Goal: Task Accomplishment & Management: Complete application form

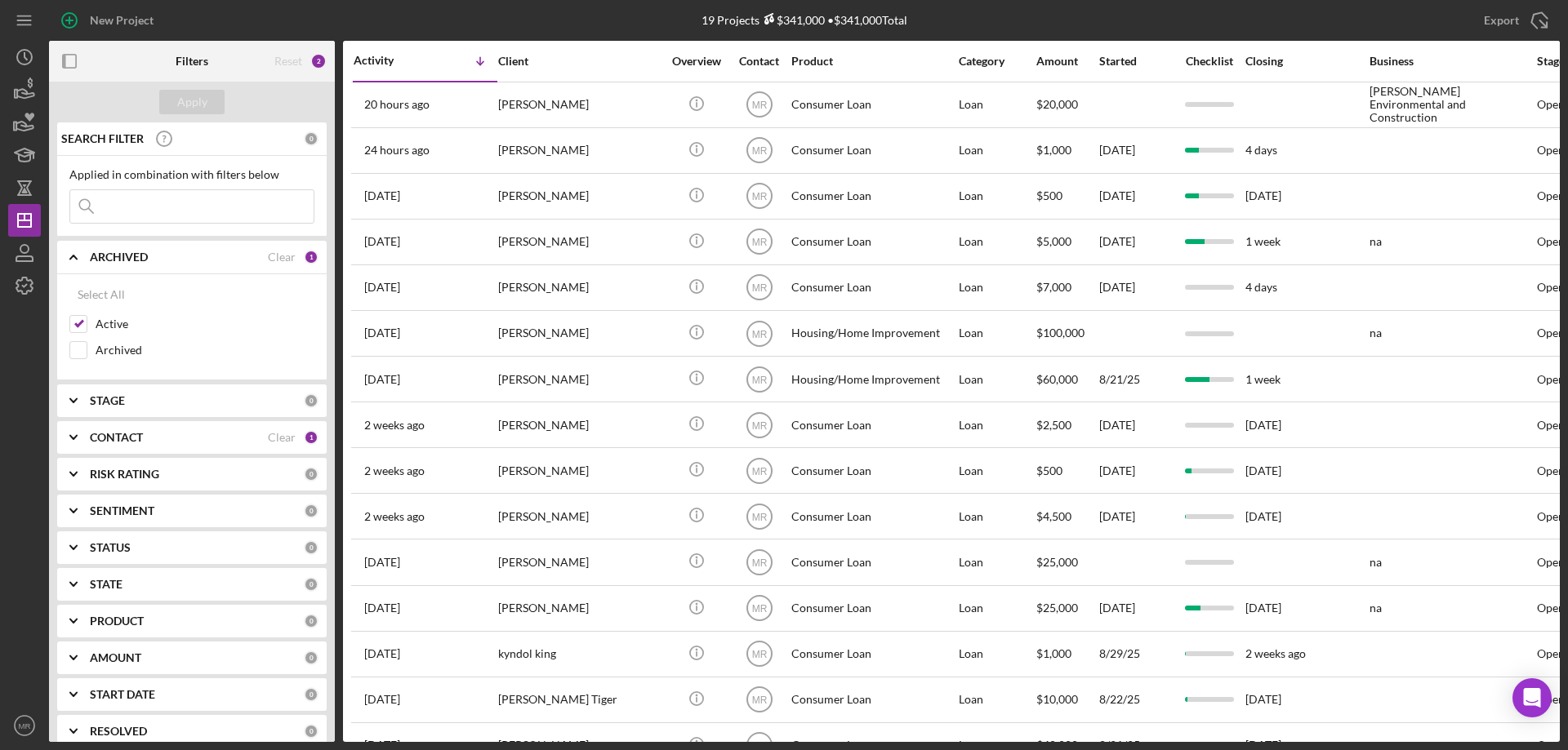
click at [114, 433] on b "CONTACT" at bounding box center [116, 438] width 53 height 13
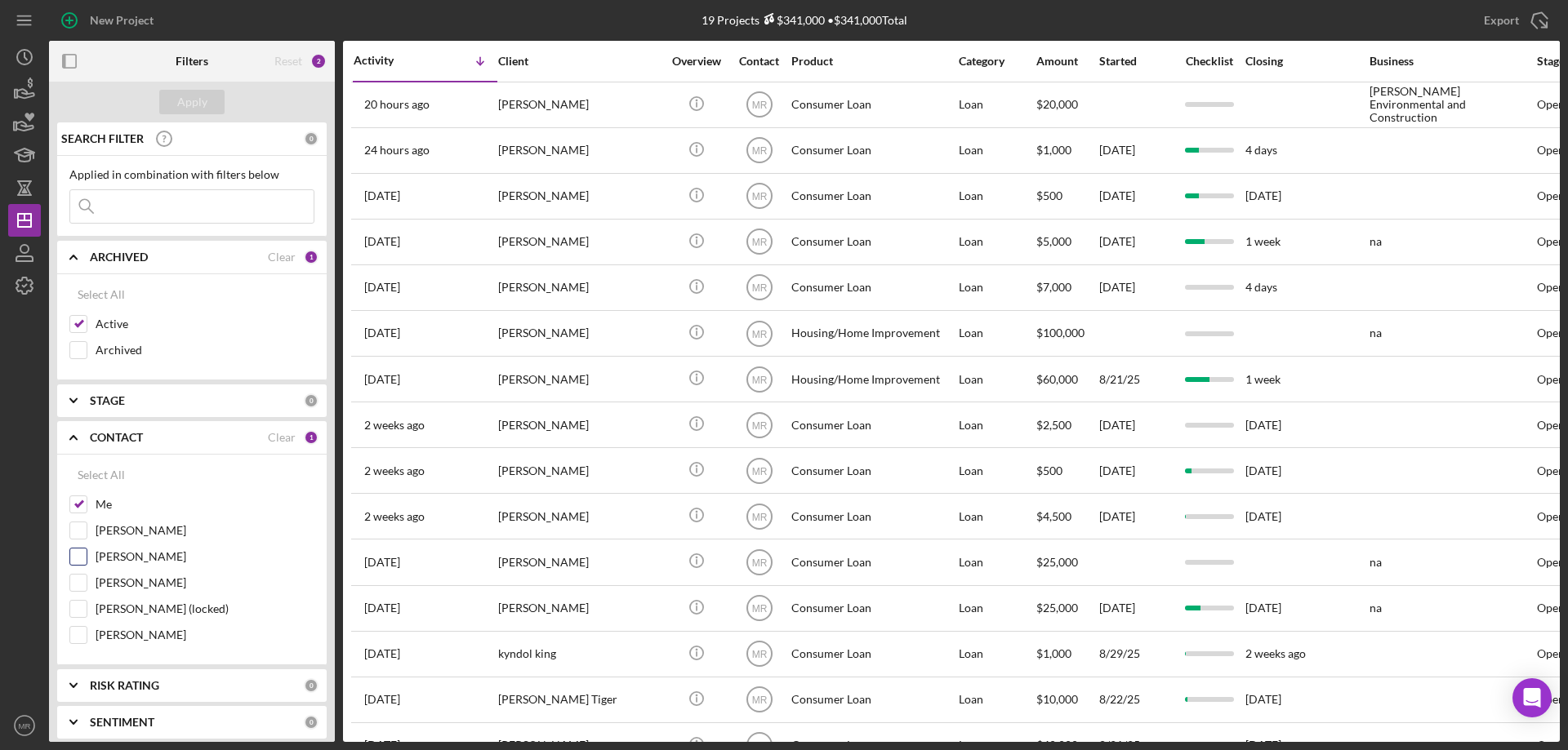
drag, startPoint x: 86, startPoint y: 559, endPoint x: 110, endPoint y: 555, distance: 24.3
click at [88, 559] on div "[PERSON_NAME]" at bounding box center [193, 561] width 245 height 26
click at [84, 553] on input "[PERSON_NAME]" at bounding box center [77, 556] width 16 height 16
checkbox input "true"
click at [194, 110] on div "Apply" at bounding box center [193, 102] width 30 height 25
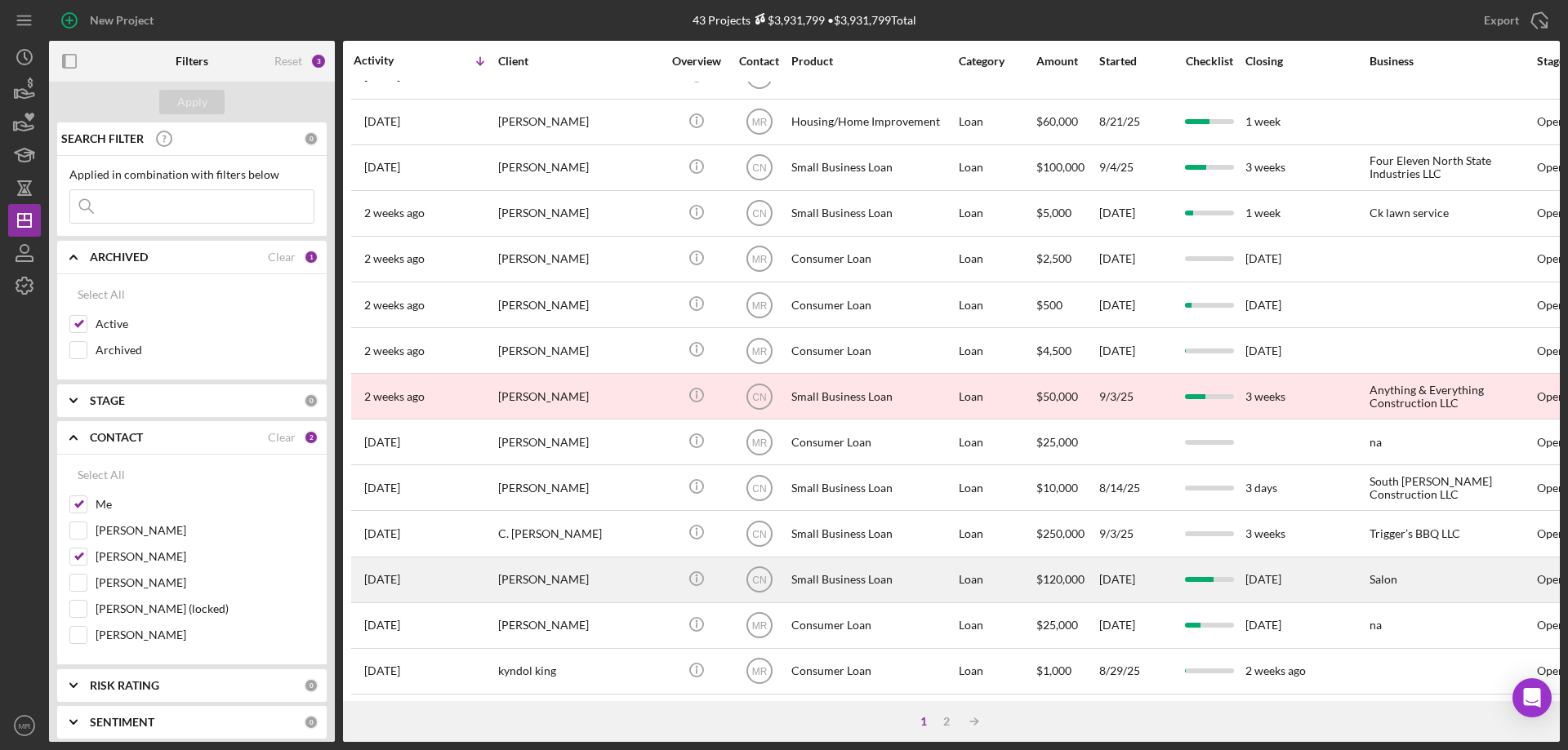
scroll to position [546, 0]
click at [569, 561] on div "[PERSON_NAME]" at bounding box center [580, 578] width 163 height 43
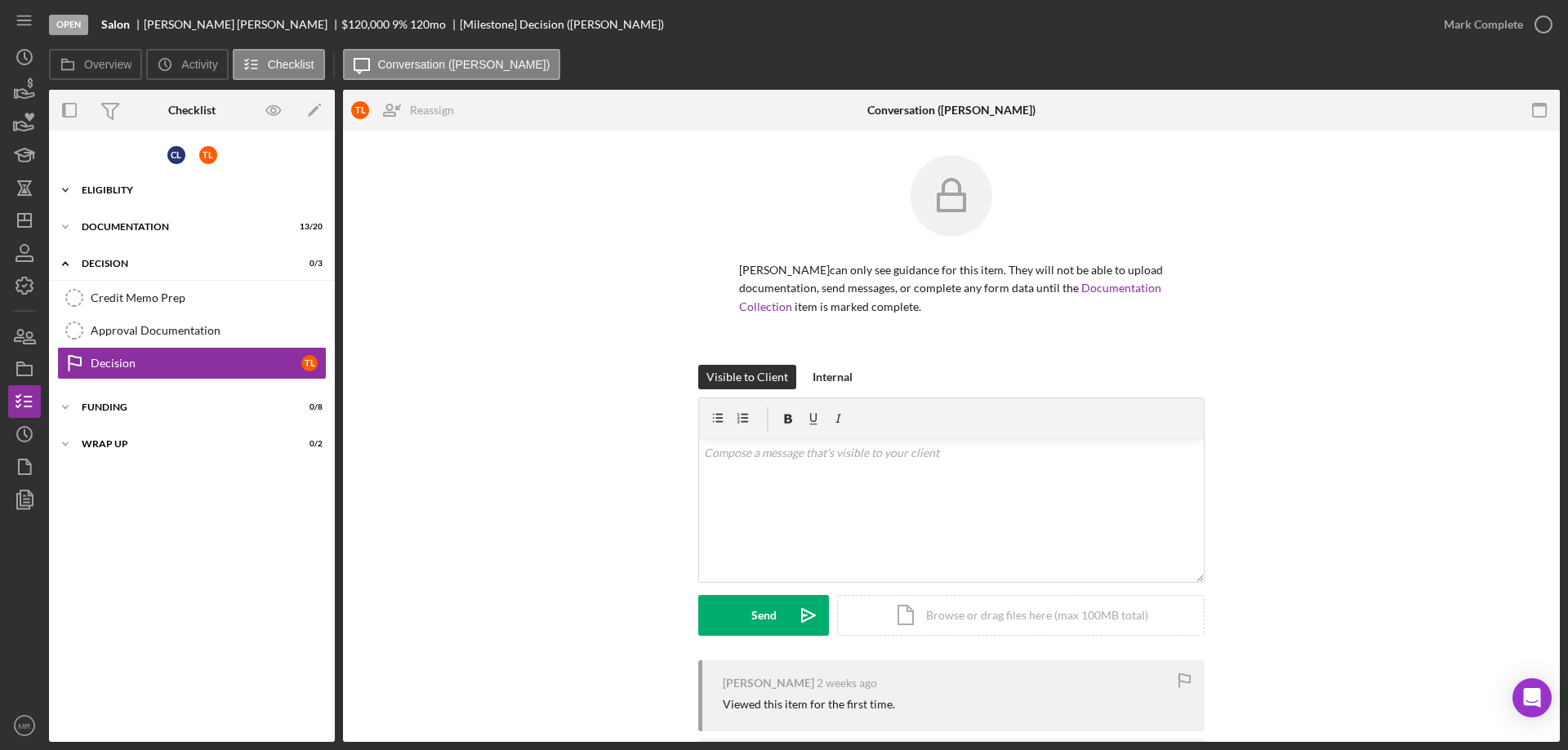
click at [114, 185] on div "Eligiblity" at bounding box center [198, 190] width 233 height 9
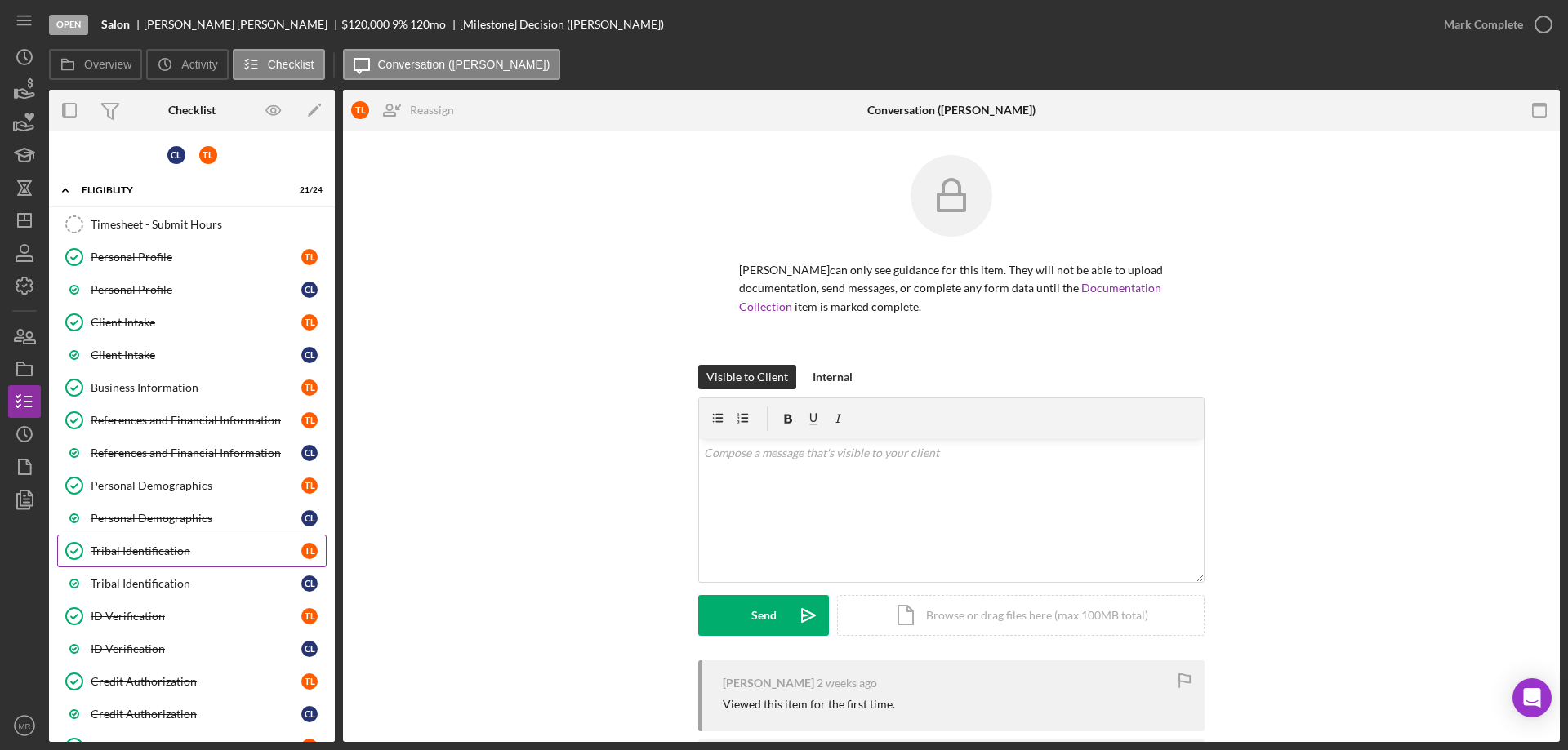
click at [126, 549] on div "Tribal Identification" at bounding box center [195, 551] width 211 height 13
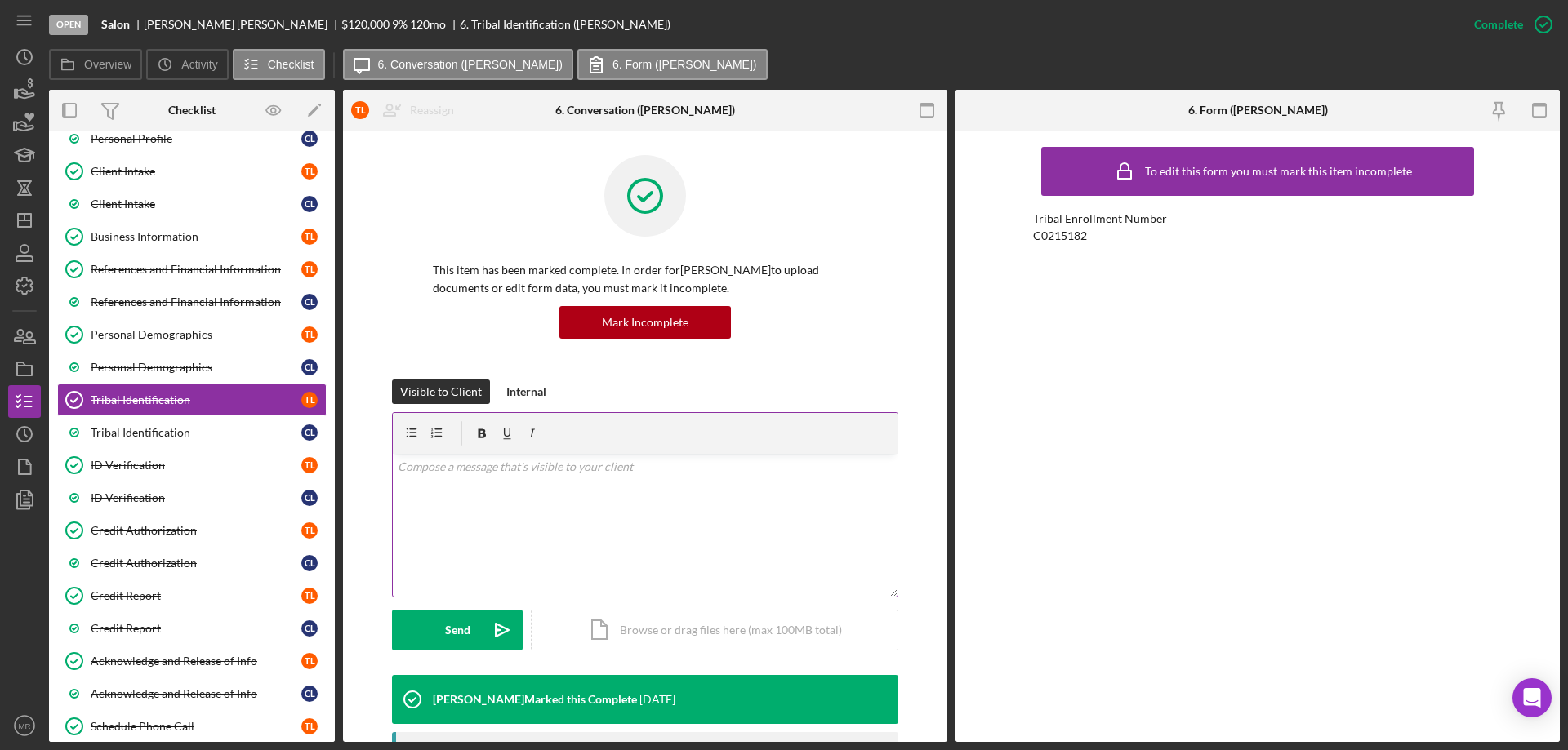
scroll to position [163, 0]
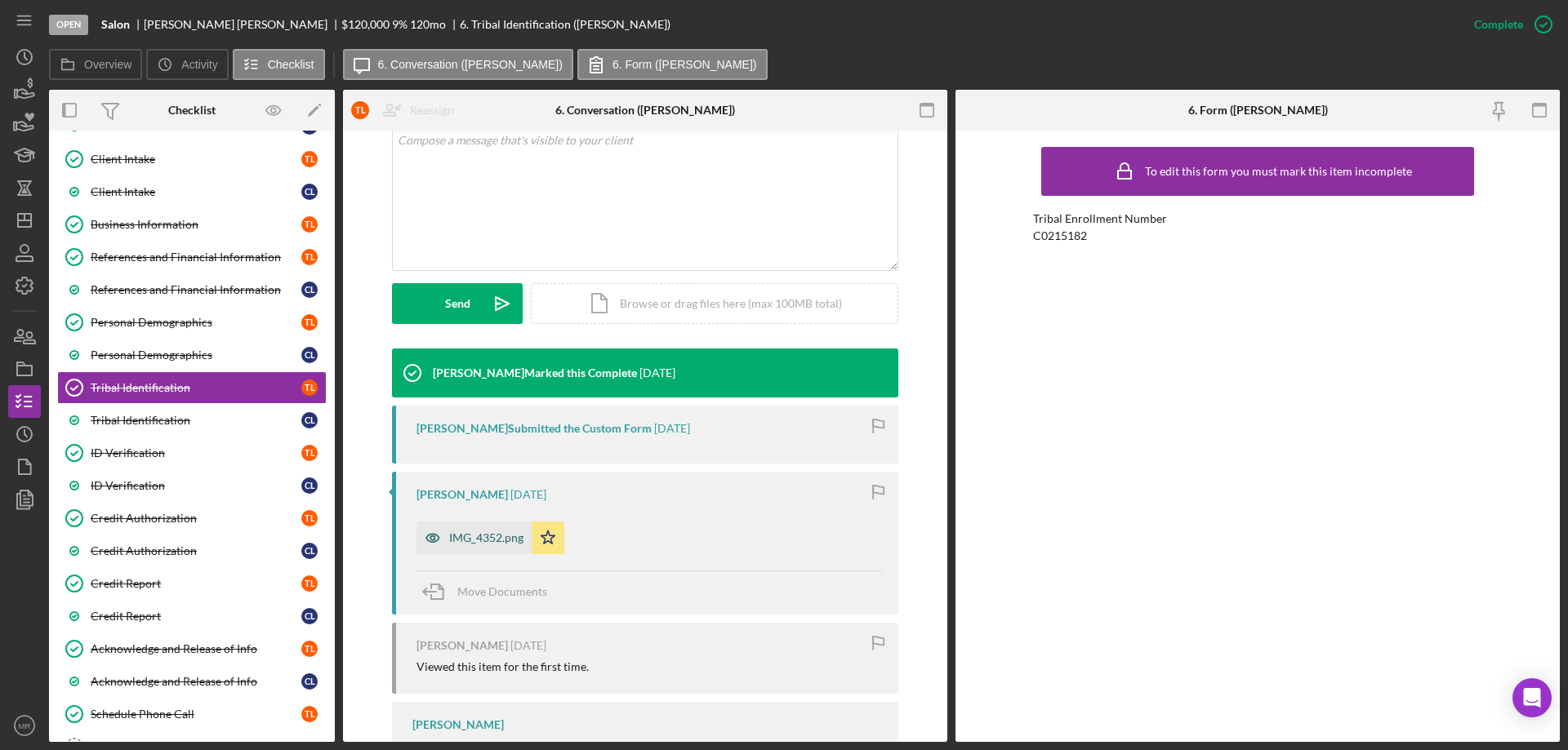
click at [480, 541] on div "IMG_4352.png" at bounding box center [486, 538] width 75 height 13
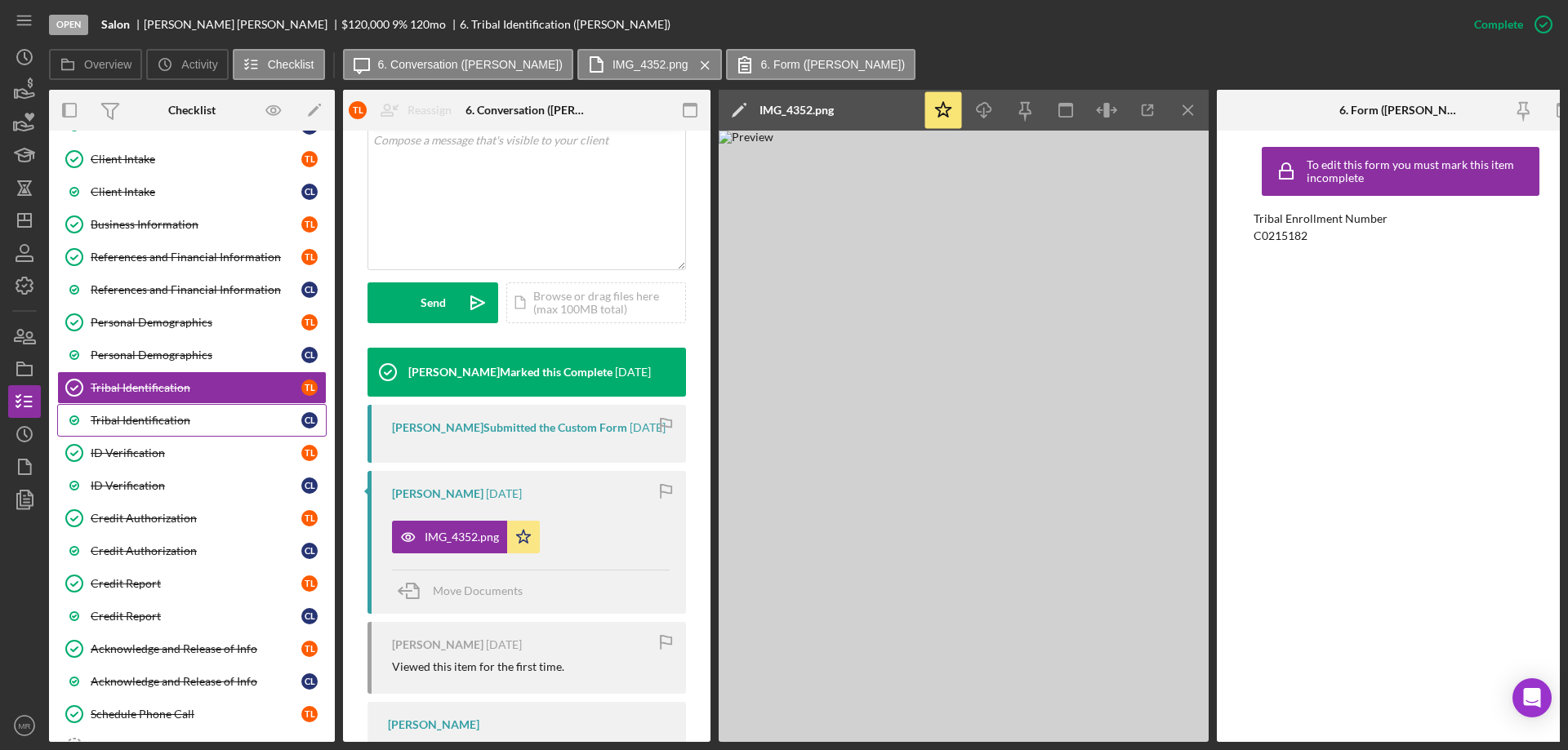
click at [136, 425] on div "Tribal Identification" at bounding box center [195, 421] width 211 height 13
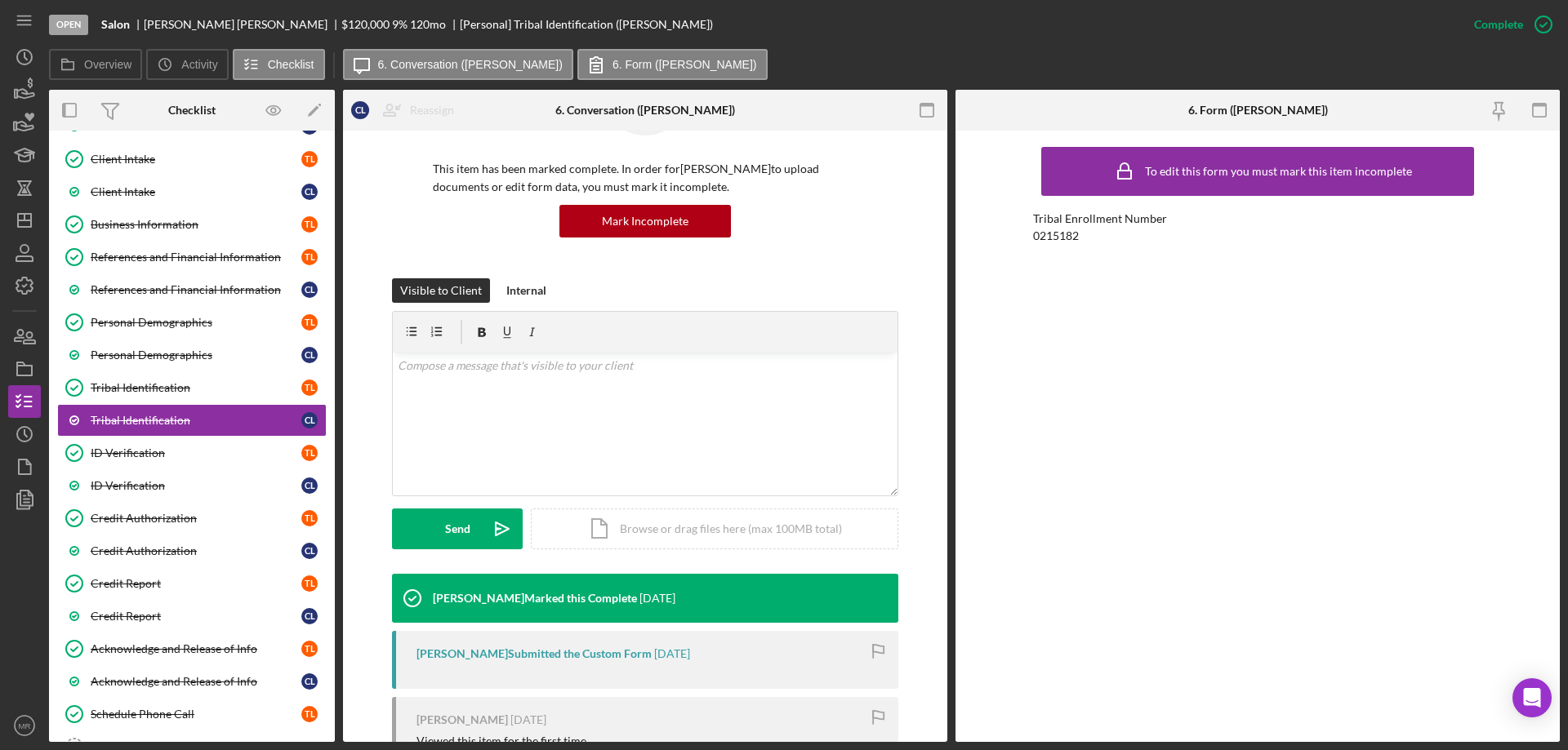
scroll to position [265, 0]
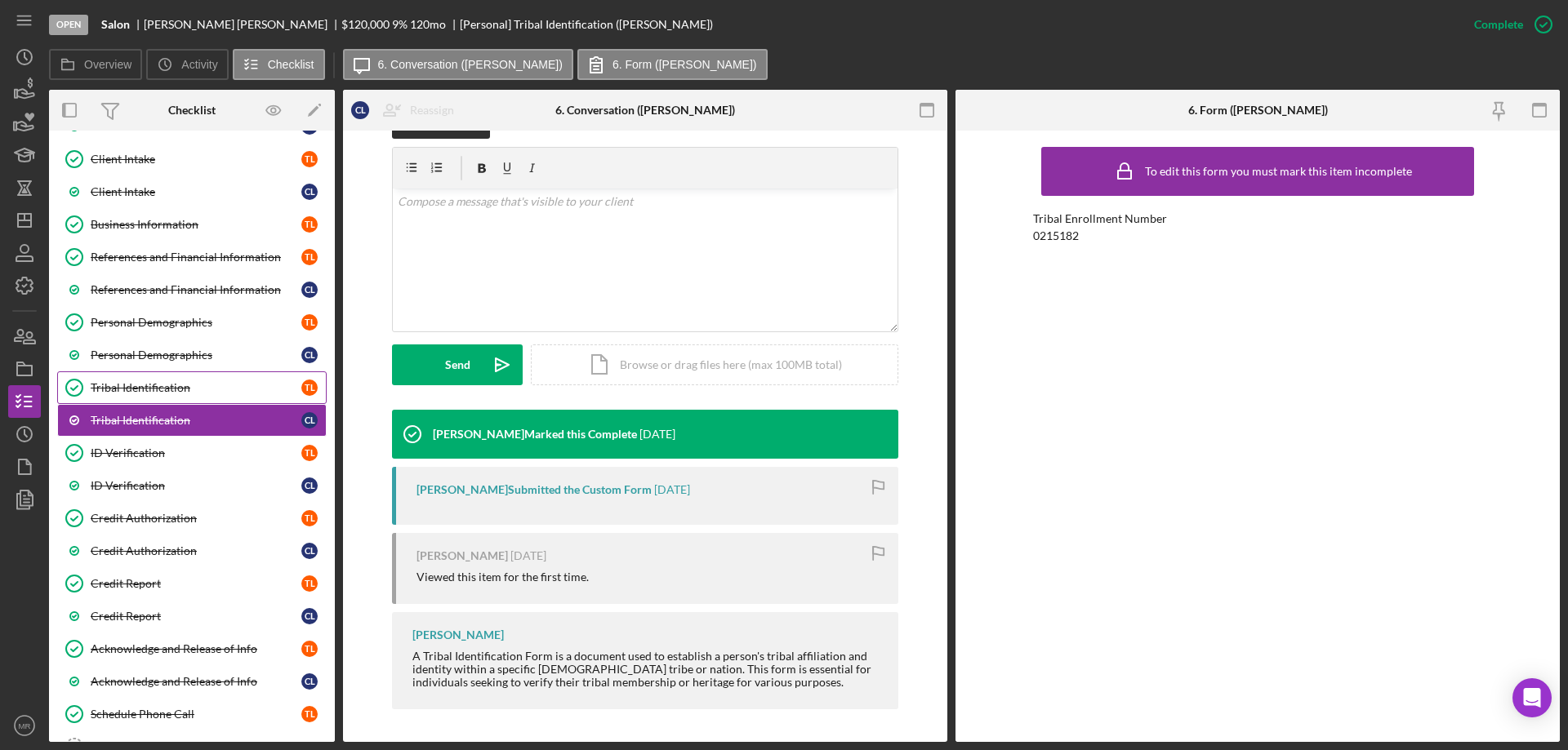
click at [126, 384] on div "Tribal Identification" at bounding box center [195, 388] width 211 height 13
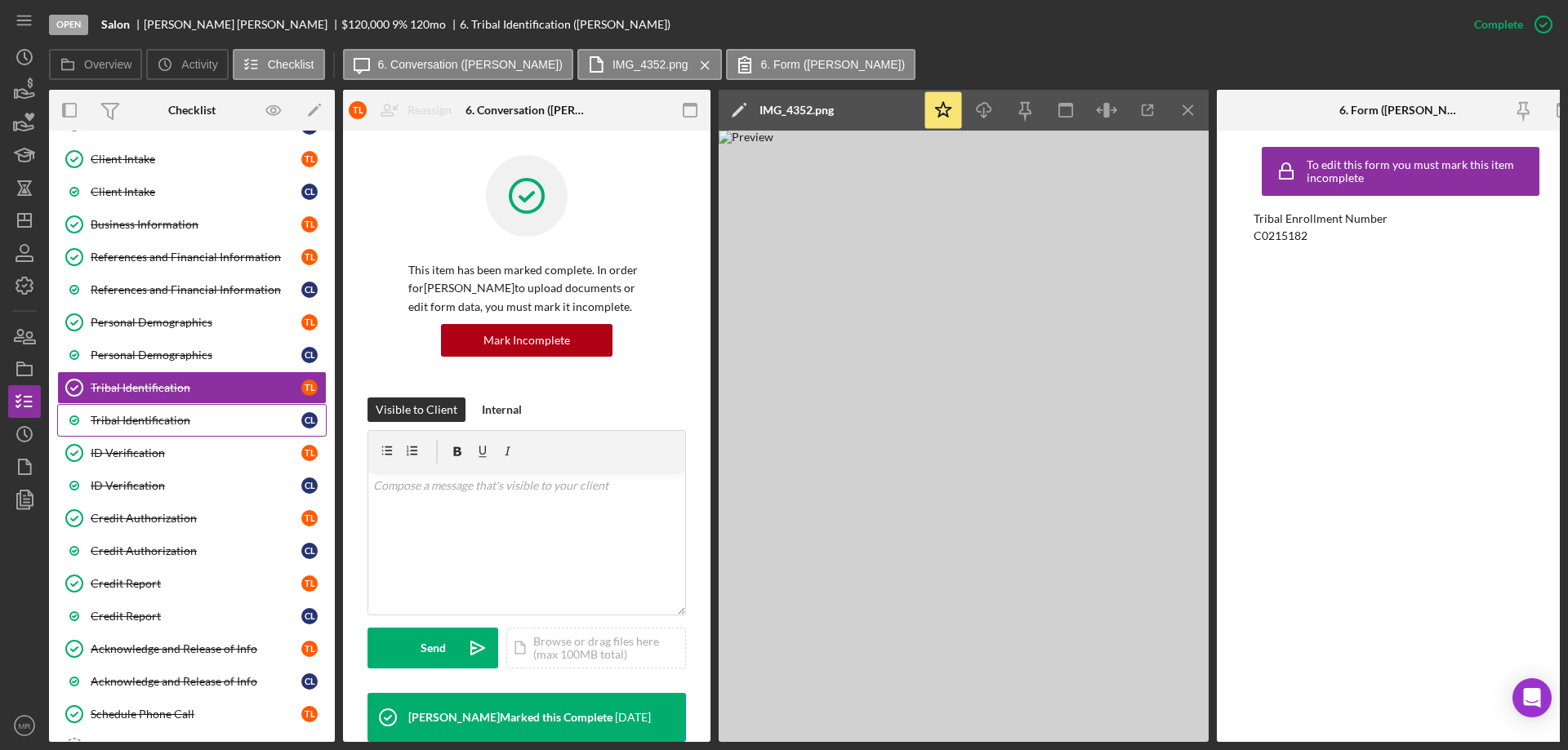
click at [126, 420] on div "Tribal Identification" at bounding box center [195, 421] width 211 height 13
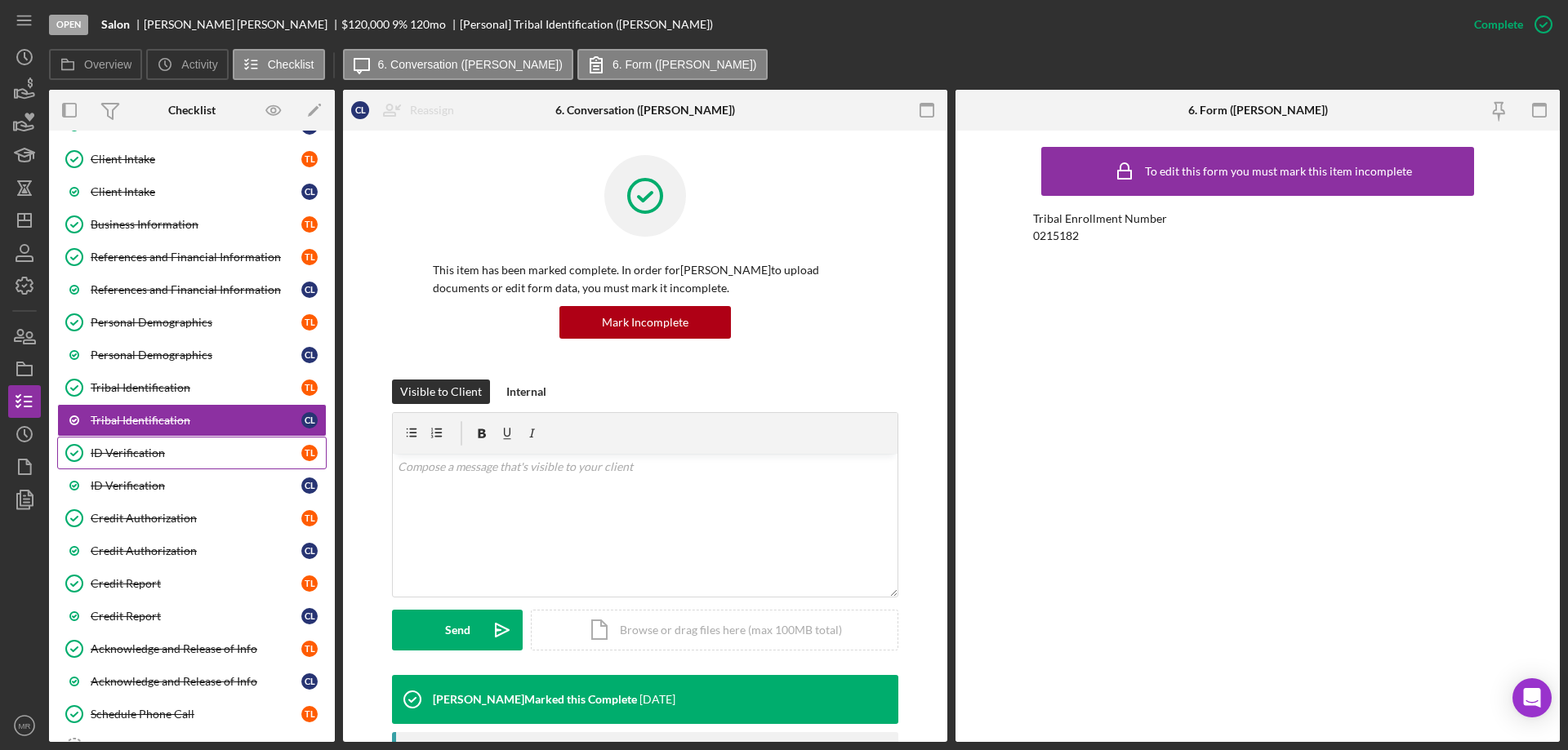
click at [125, 450] on div "ID Verification" at bounding box center [195, 453] width 211 height 13
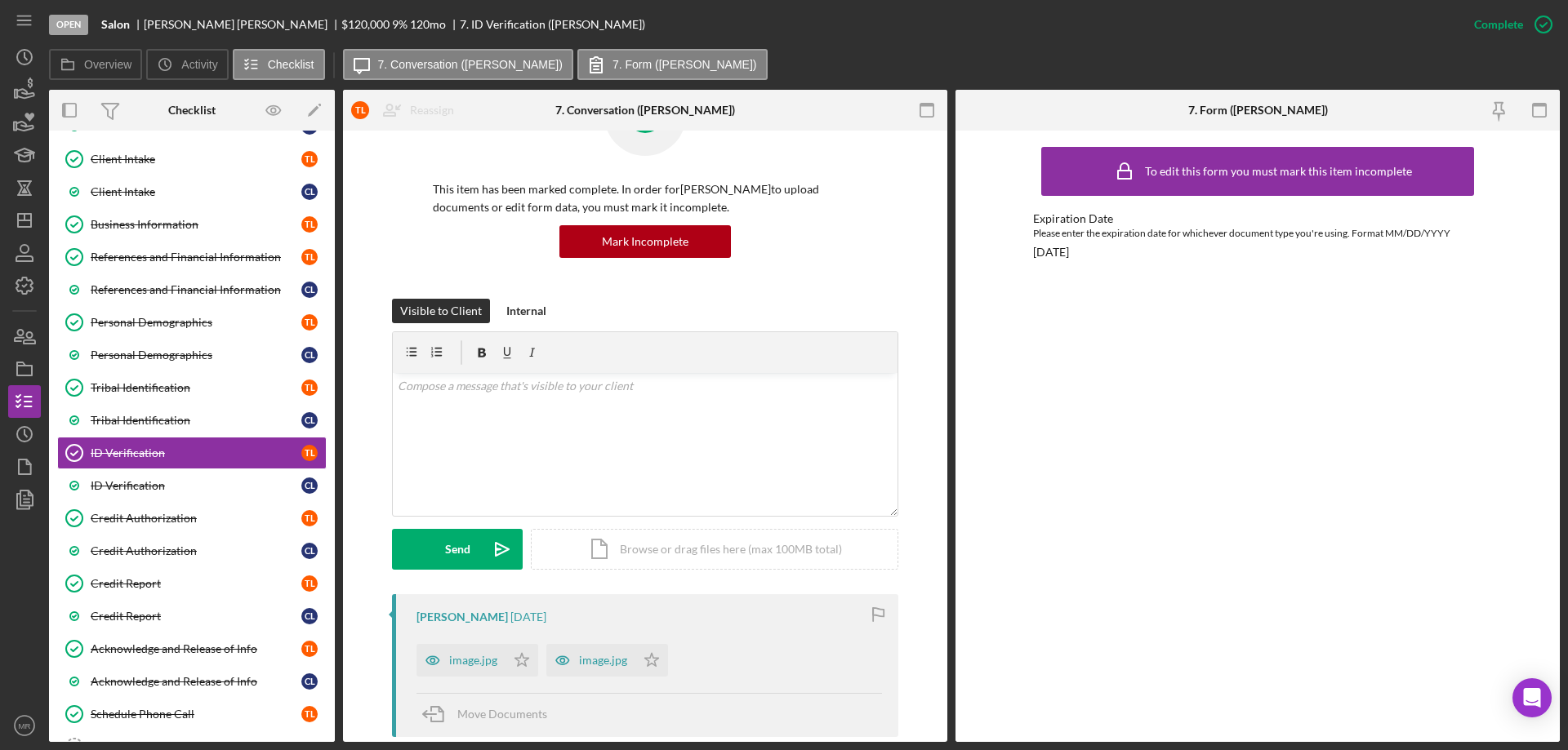
scroll to position [326, 0]
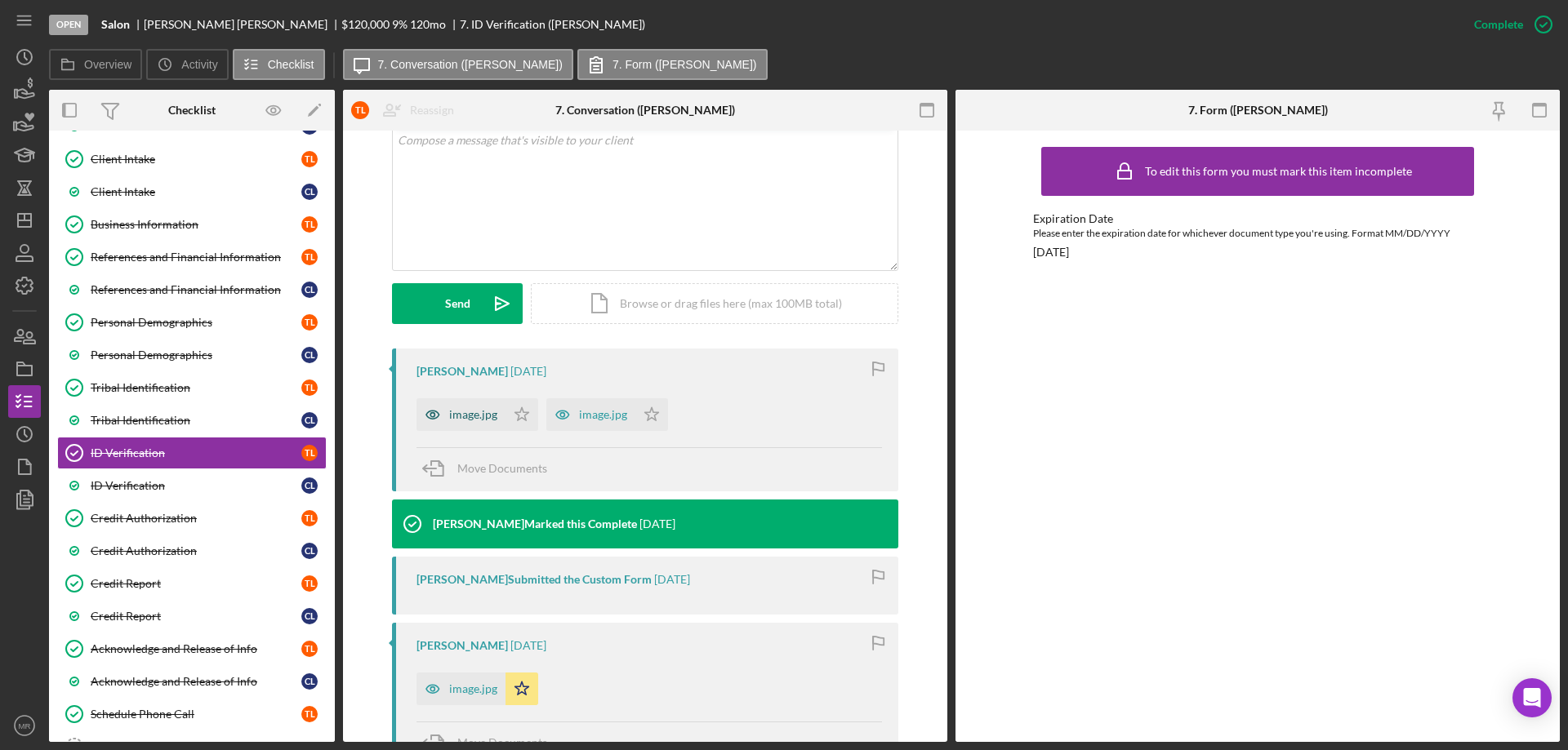
click at [466, 416] on div "image.jpg" at bounding box center [473, 415] width 48 height 13
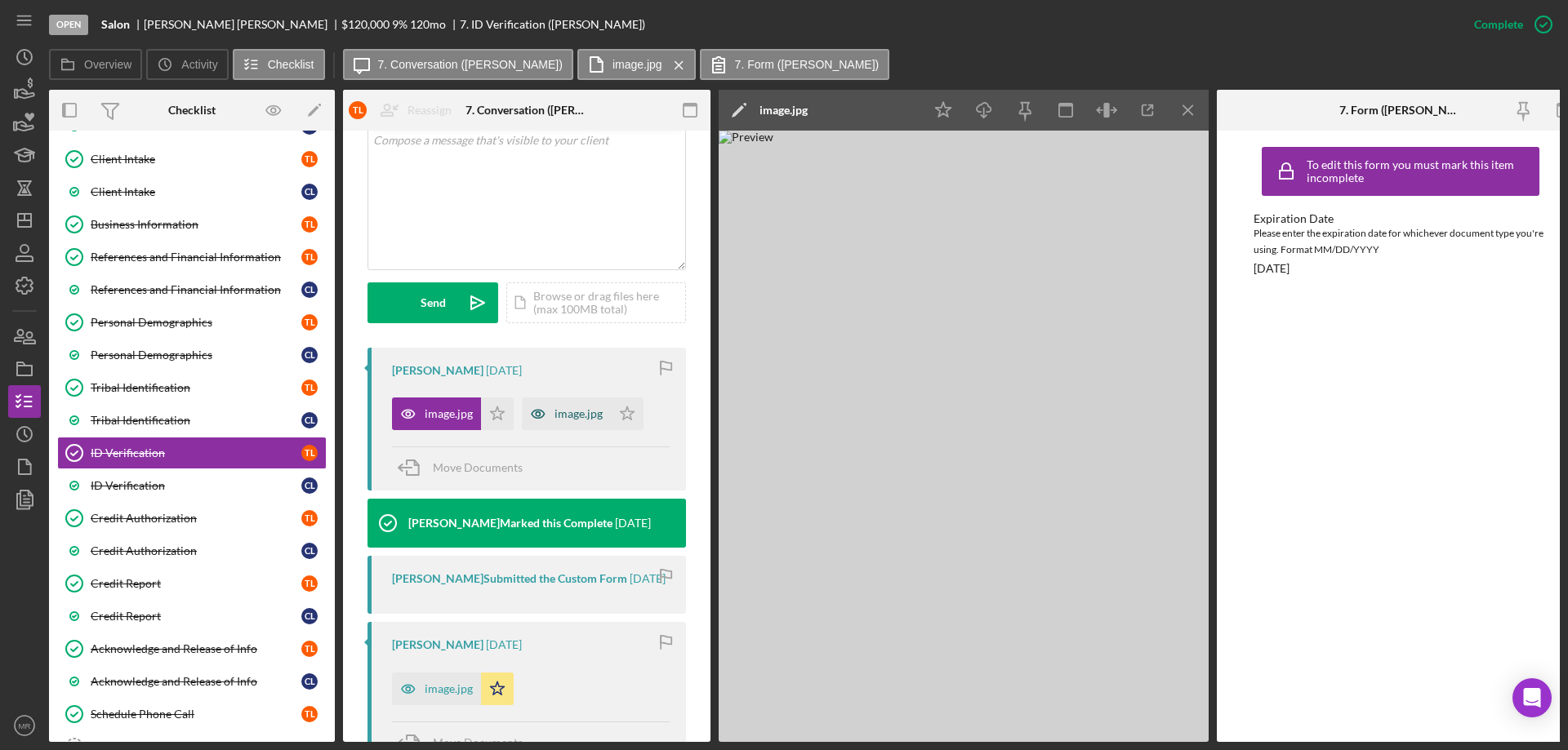
click at [576, 417] on div "image.jpg" at bounding box center [579, 414] width 48 height 13
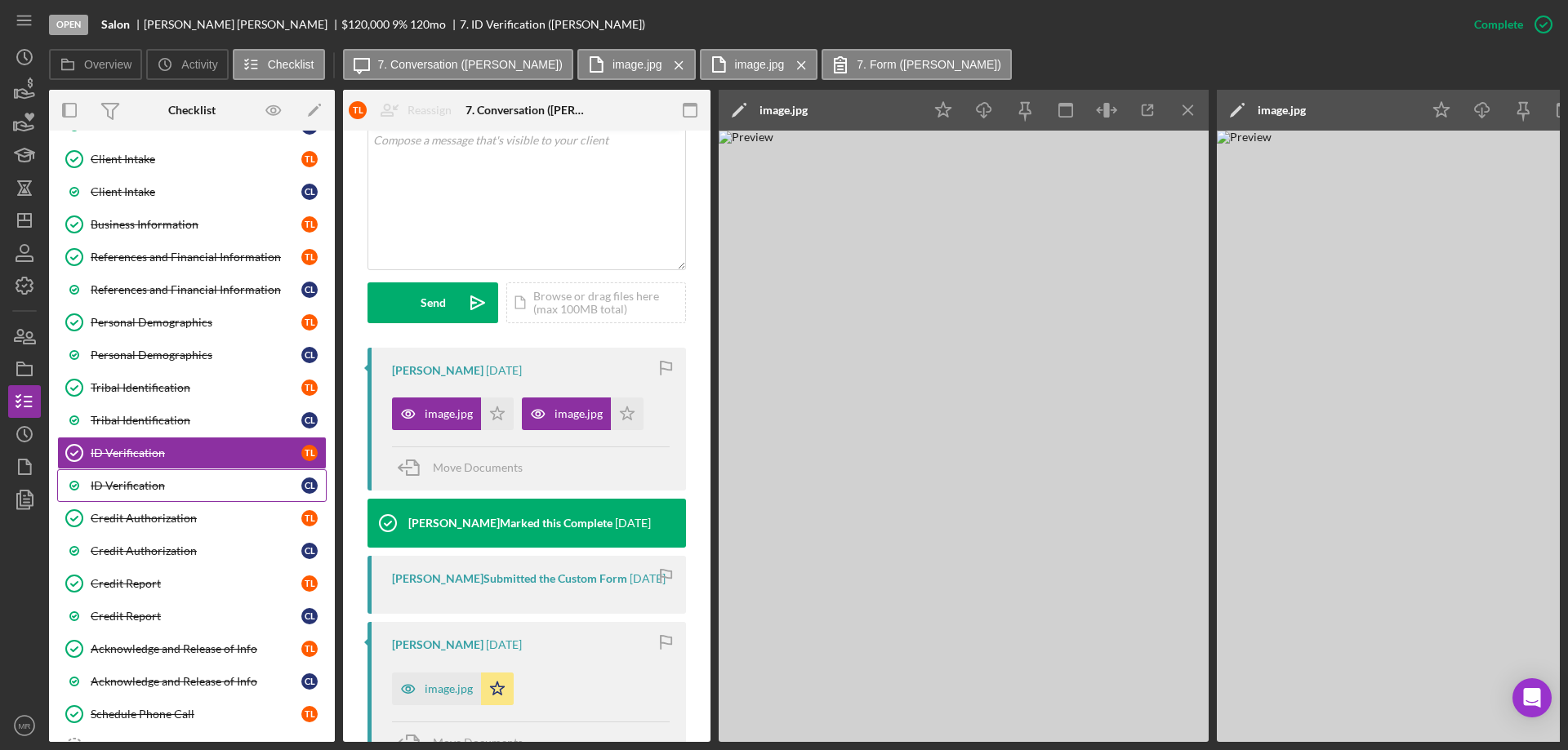
click at [134, 487] on div "ID Verification" at bounding box center [195, 486] width 211 height 13
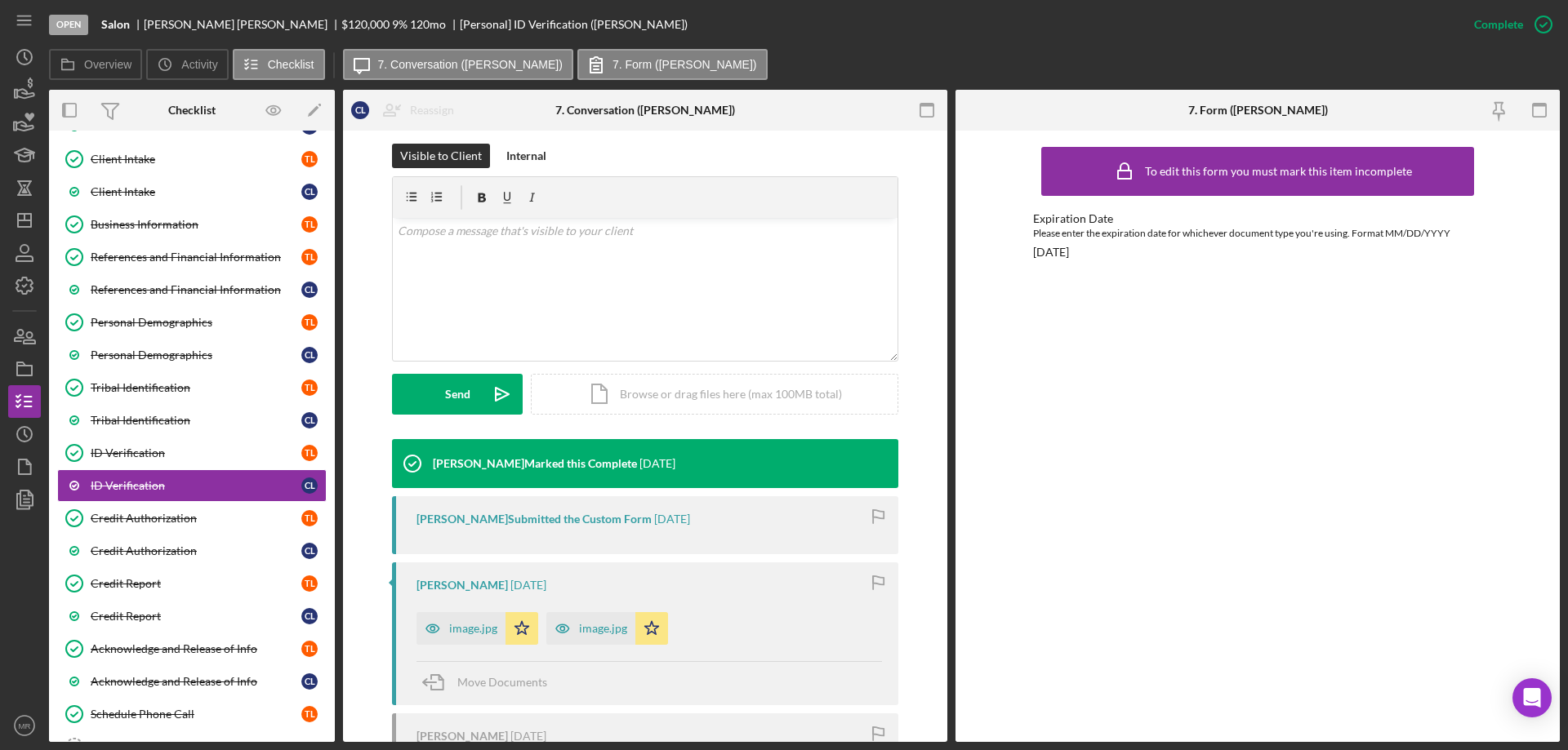
scroll to position [245, 0]
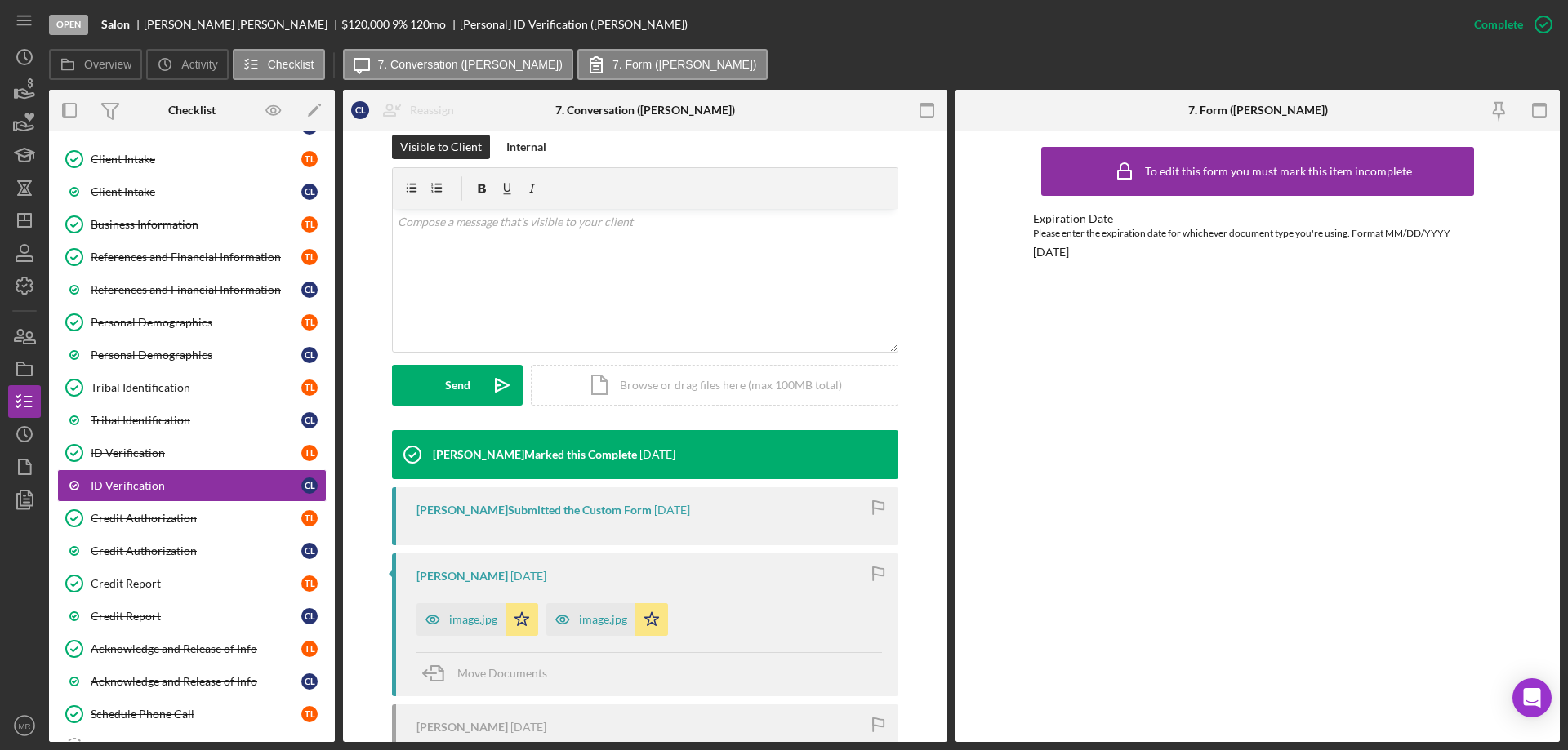
drag, startPoint x: 588, startPoint y: 614, endPoint x: 615, endPoint y: 610, distance: 27.3
click at [588, 613] on div "image.jpg" at bounding box center [602, 620] width 48 height 13
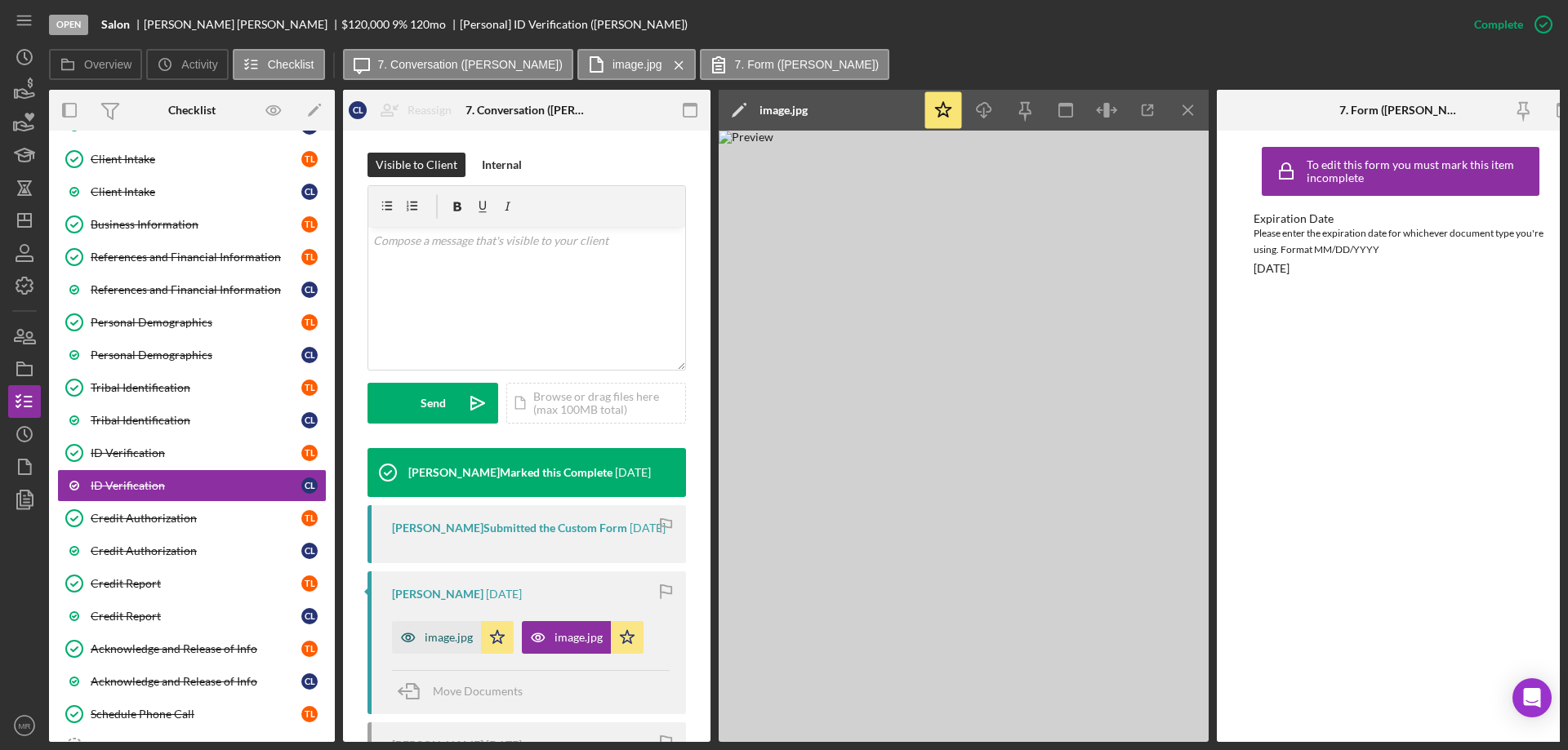
click at [449, 642] on div "image.jpg" at bounding box center [436, 637] width 89 height 33
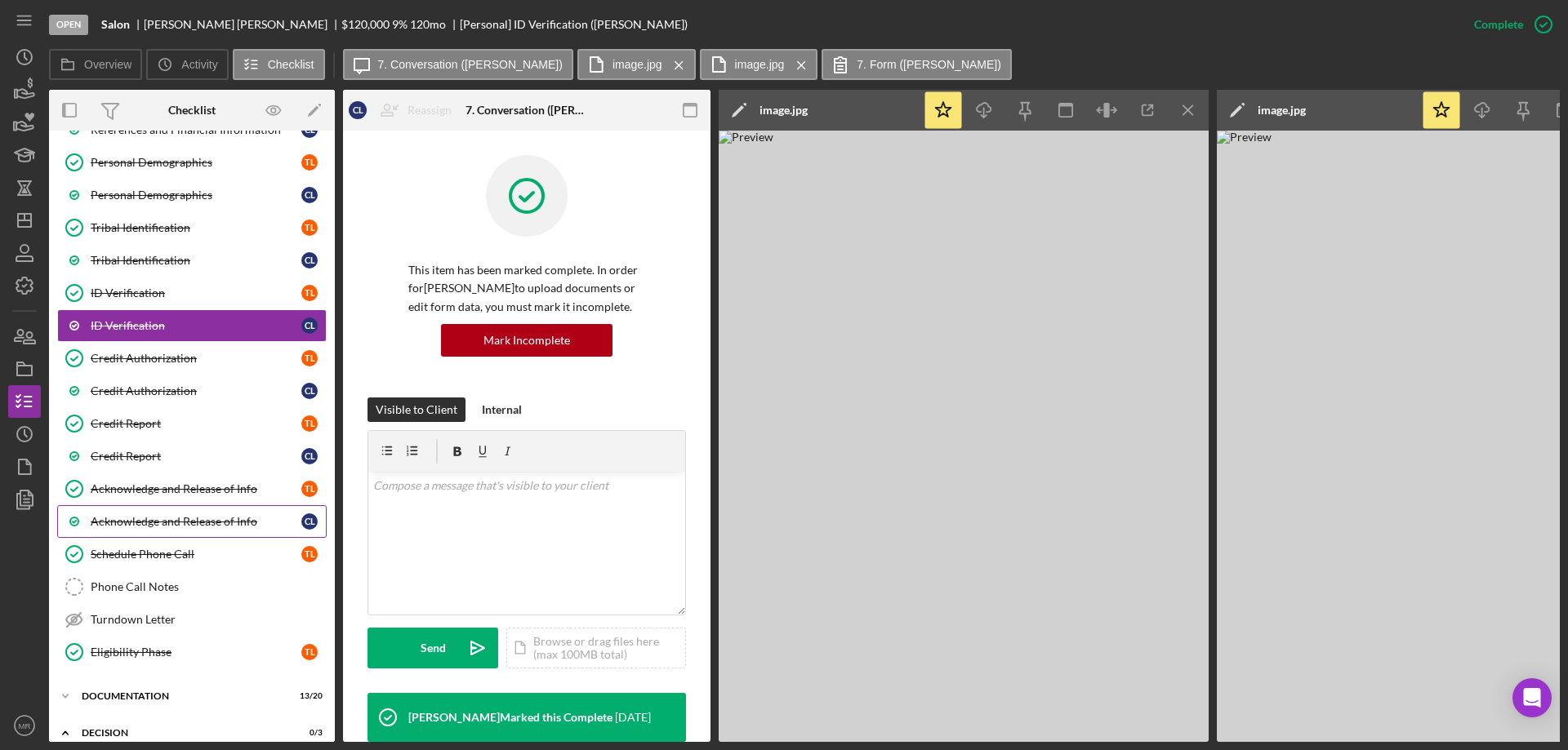
scroll to position [326, 0]
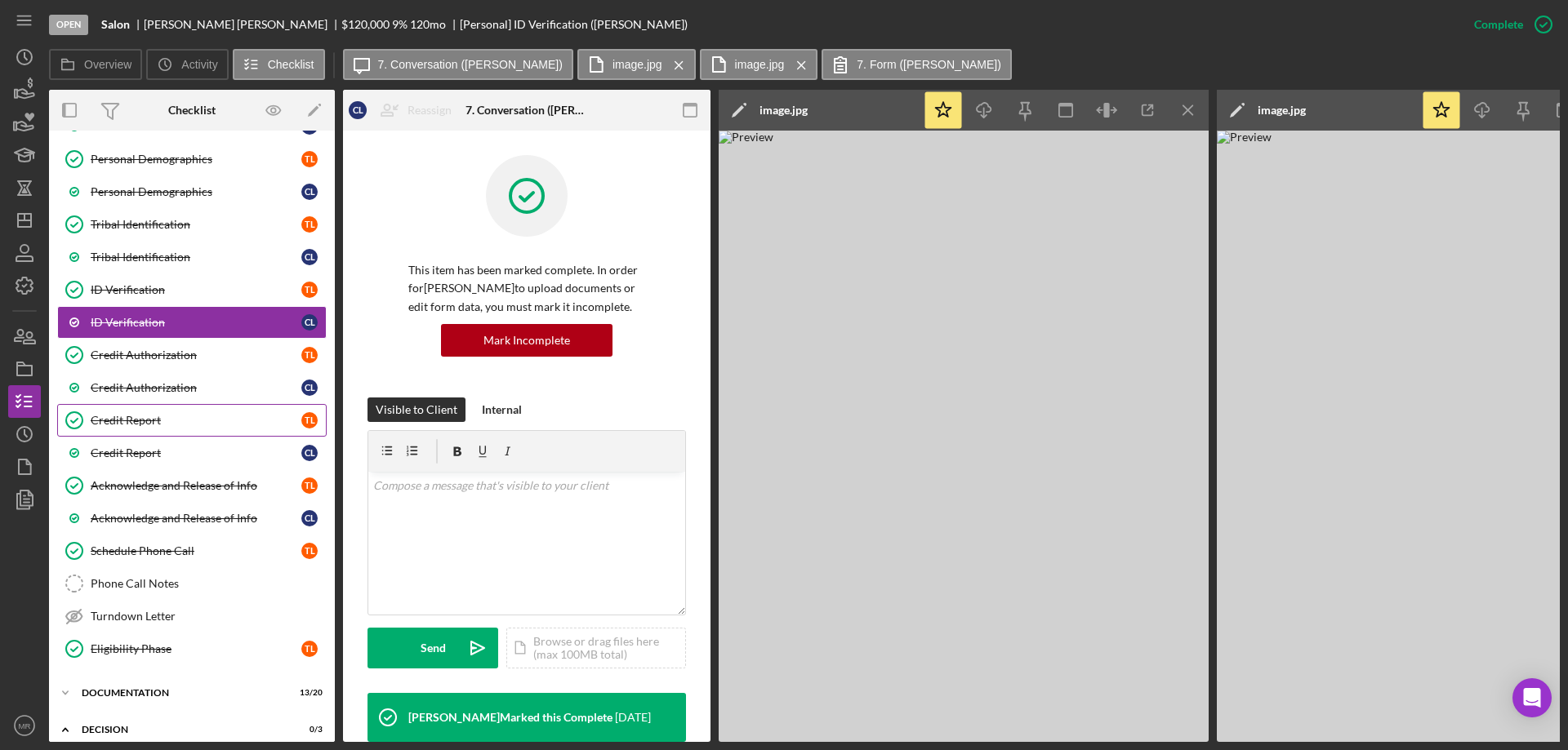
click at [121, 420] on div "Credit Report" at bounding box center [195, 421] width 211 height 13
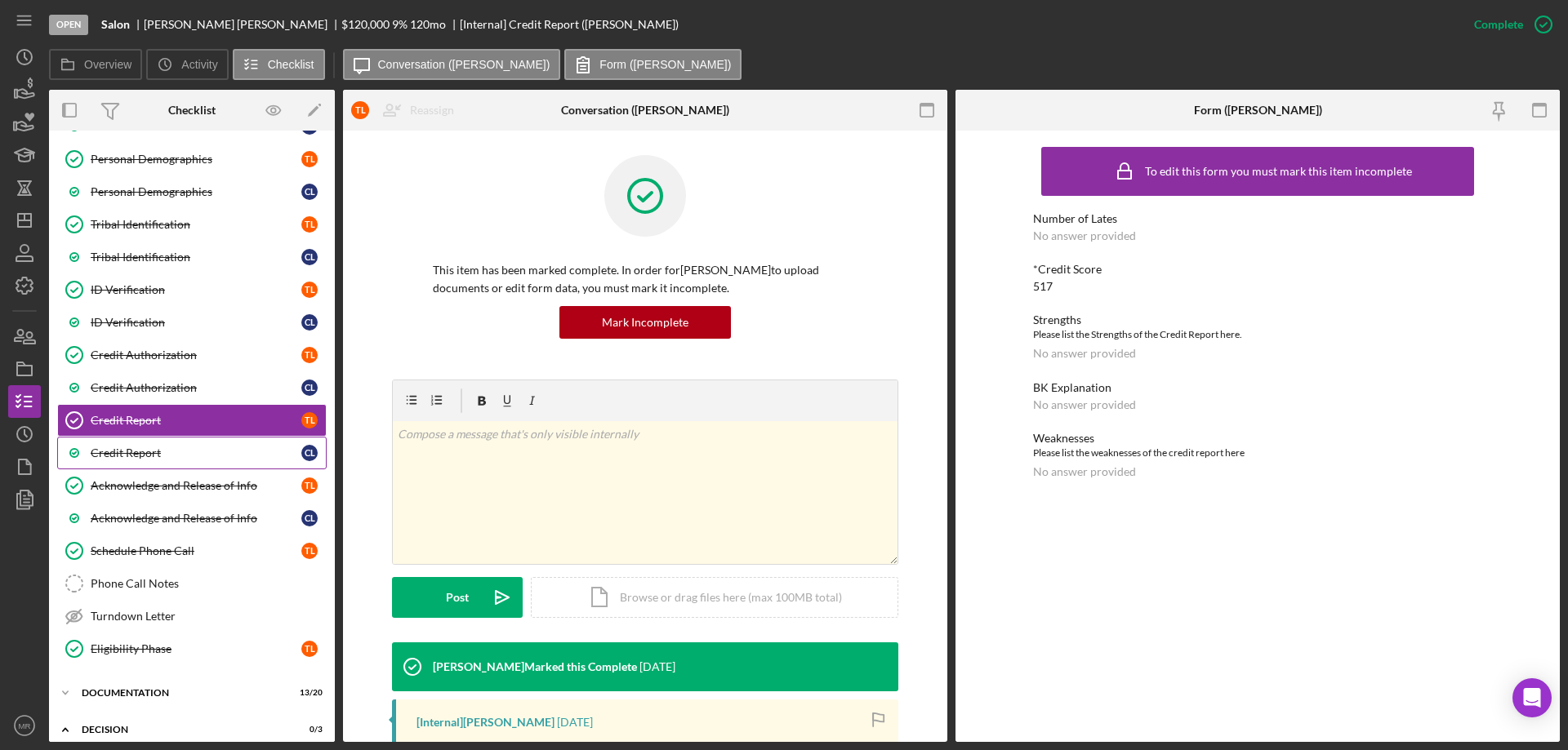
click at [124, 448] on div "Credit Report" at bounding box center [195, 453] width 211 height 13
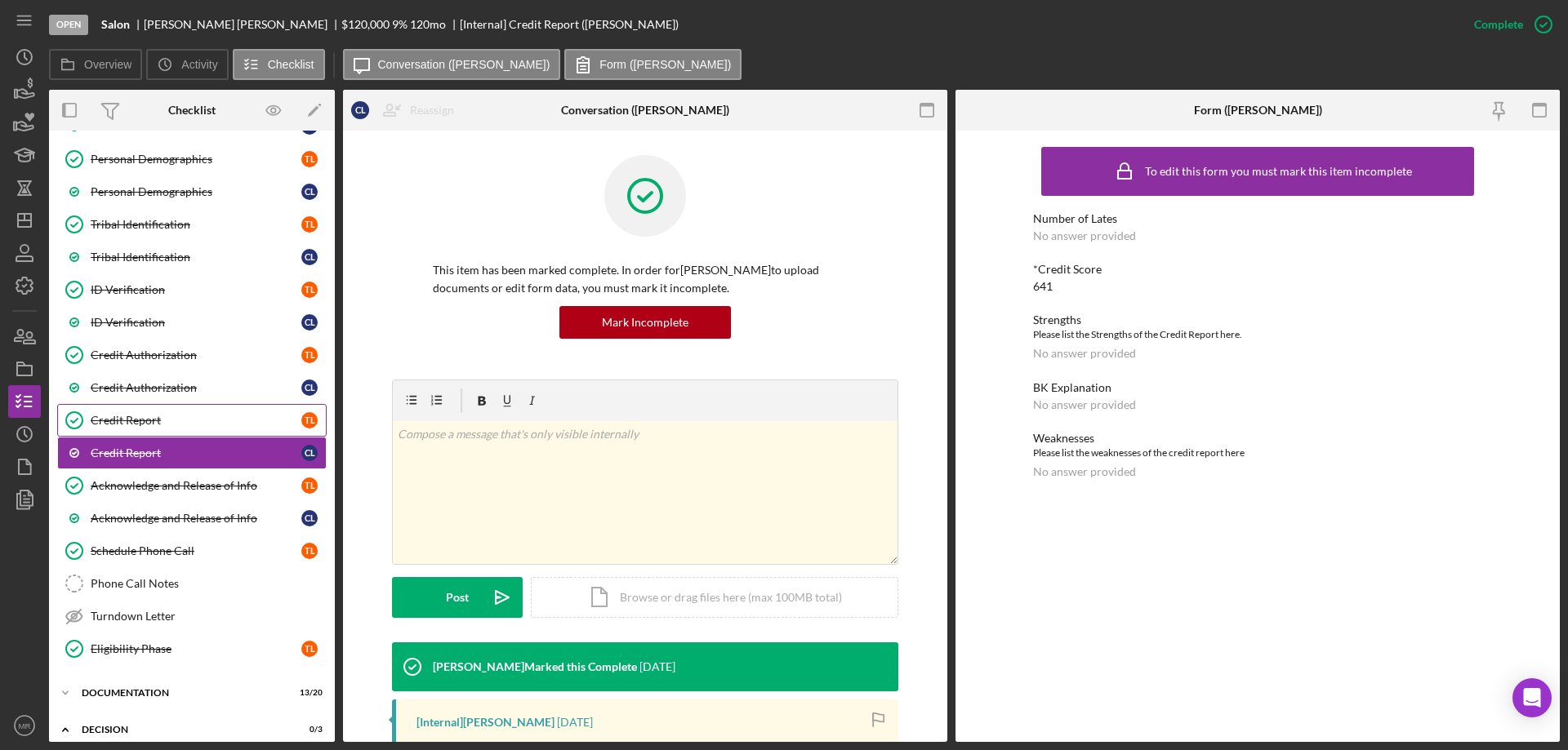
click at [127, 415] on div "Credit Report" at bounding box center [195, 421] width 211 height 13
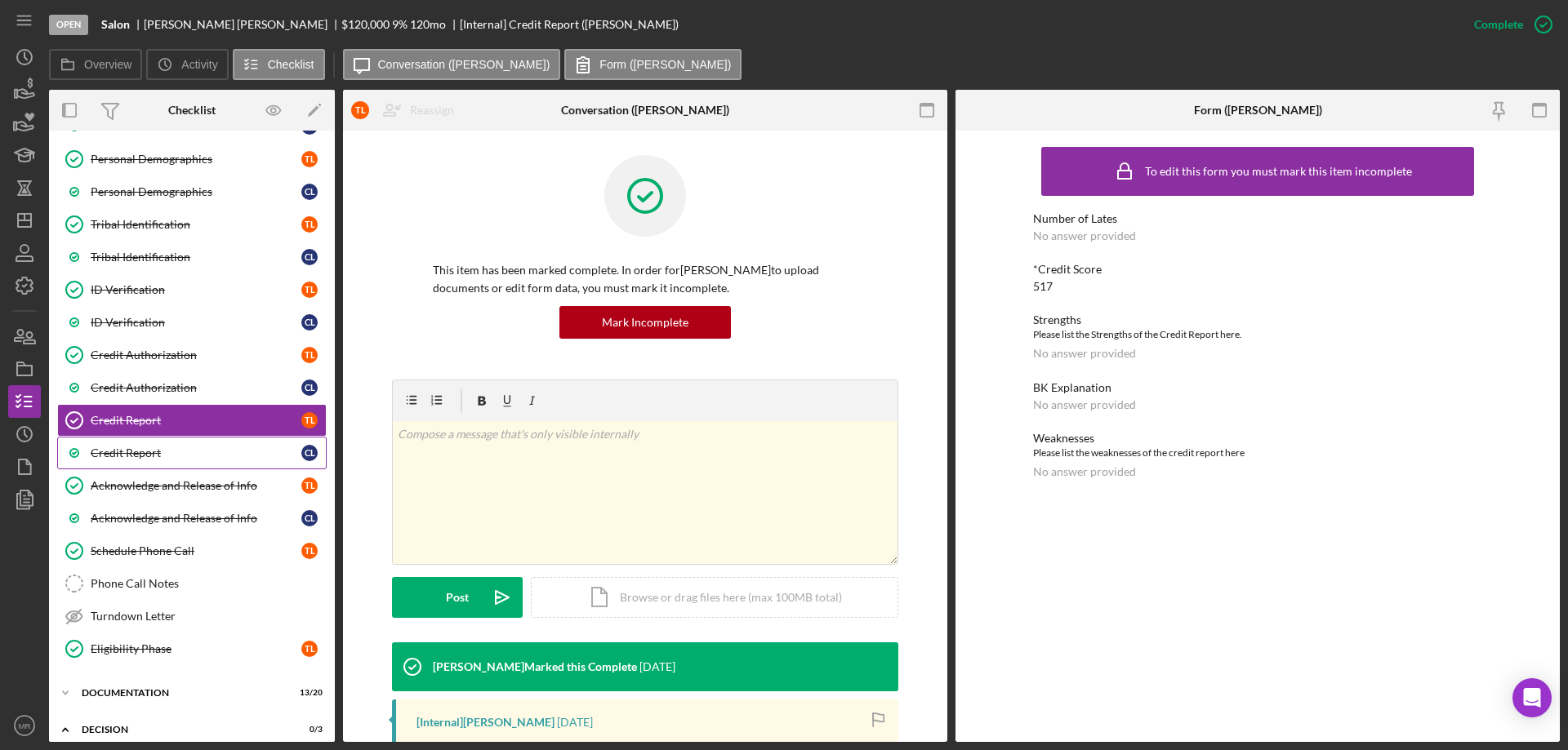
click at [134, 445] on link "Credit Report C L" at bounding box center [193, 453] width 270 height 33
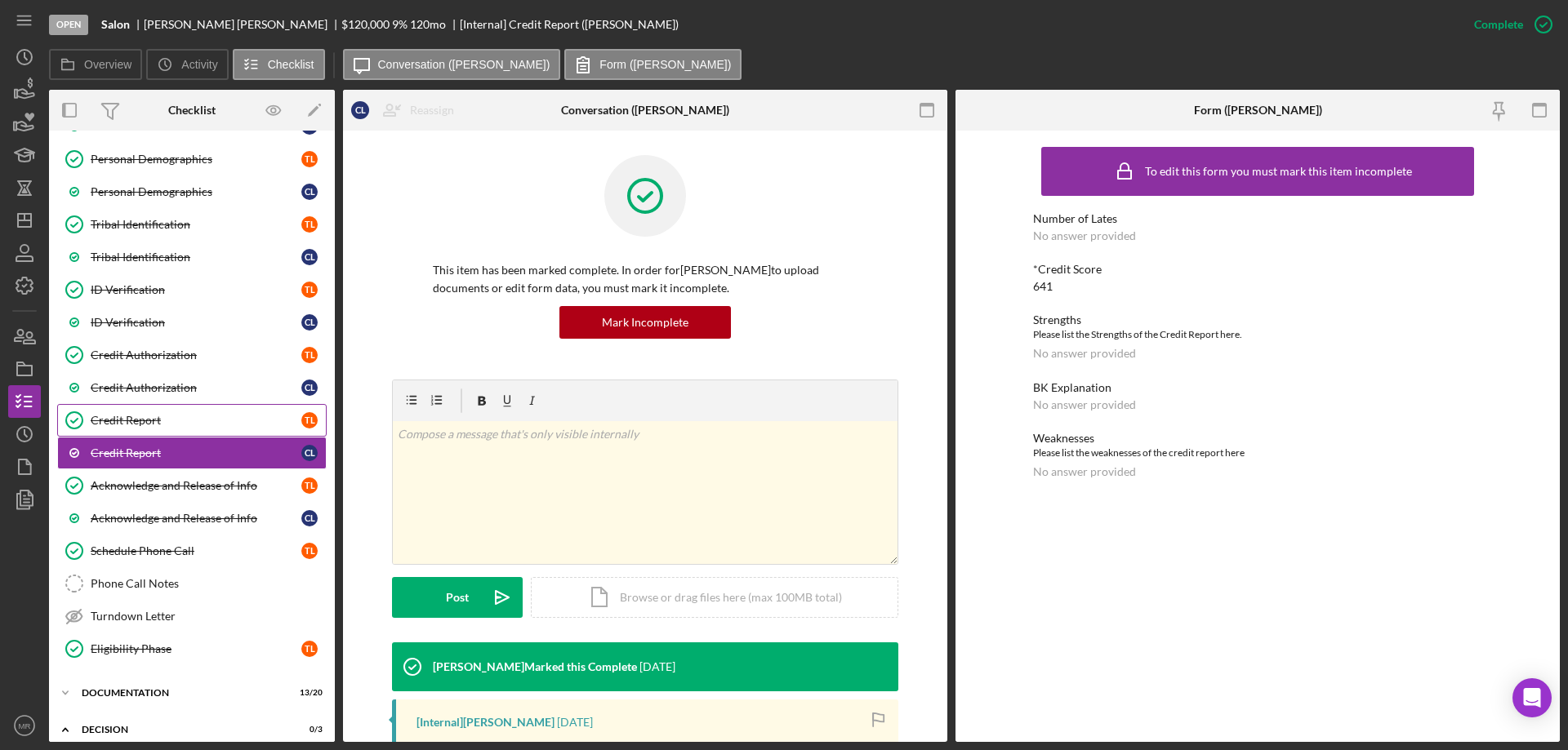
click at [134, 410] on link "Credit Report Credit Report T L" at bounding box center [193, 420] width 270 height 33
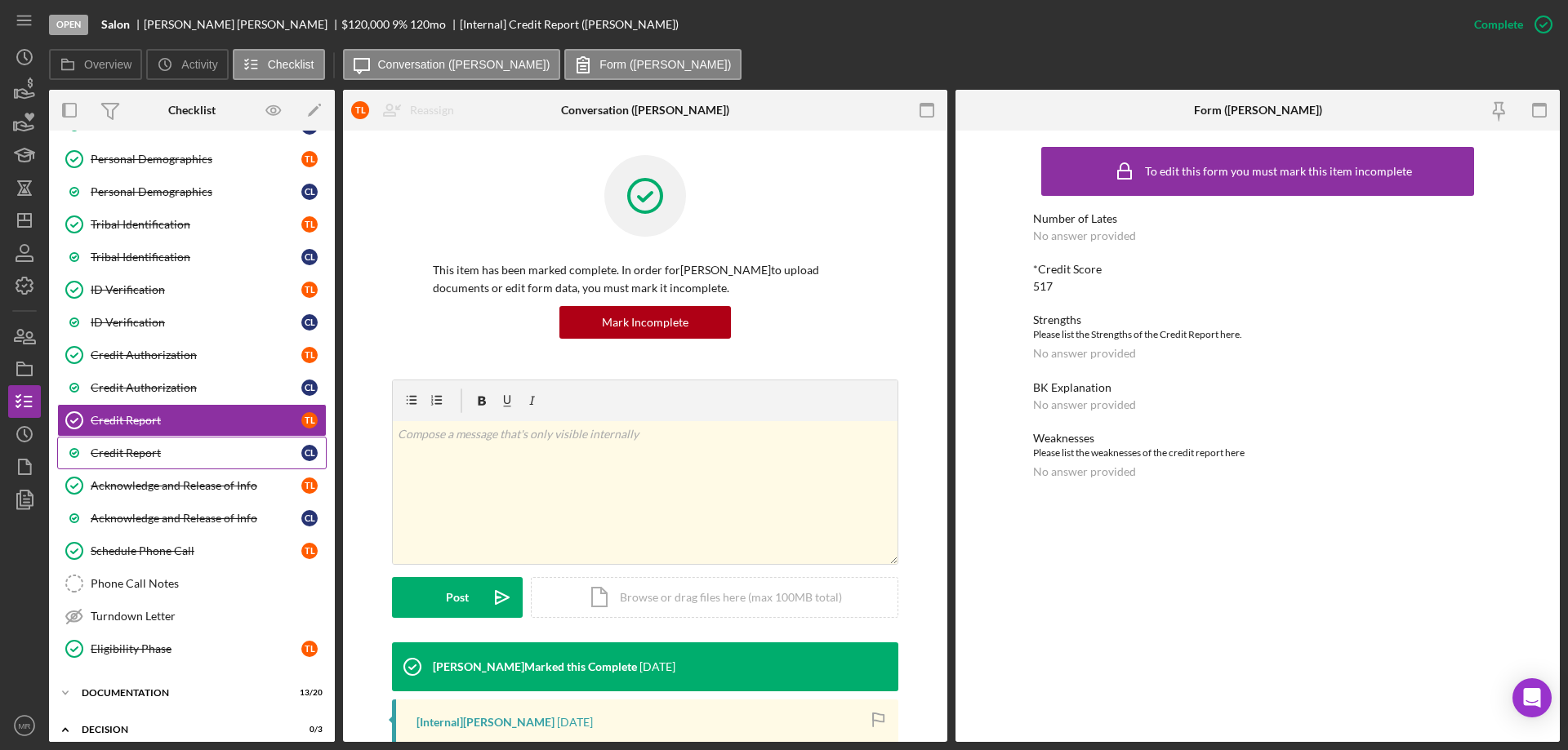
click at [126, 450] on div "Credit Report" at bounding box center [195, 453] width 211 height 13
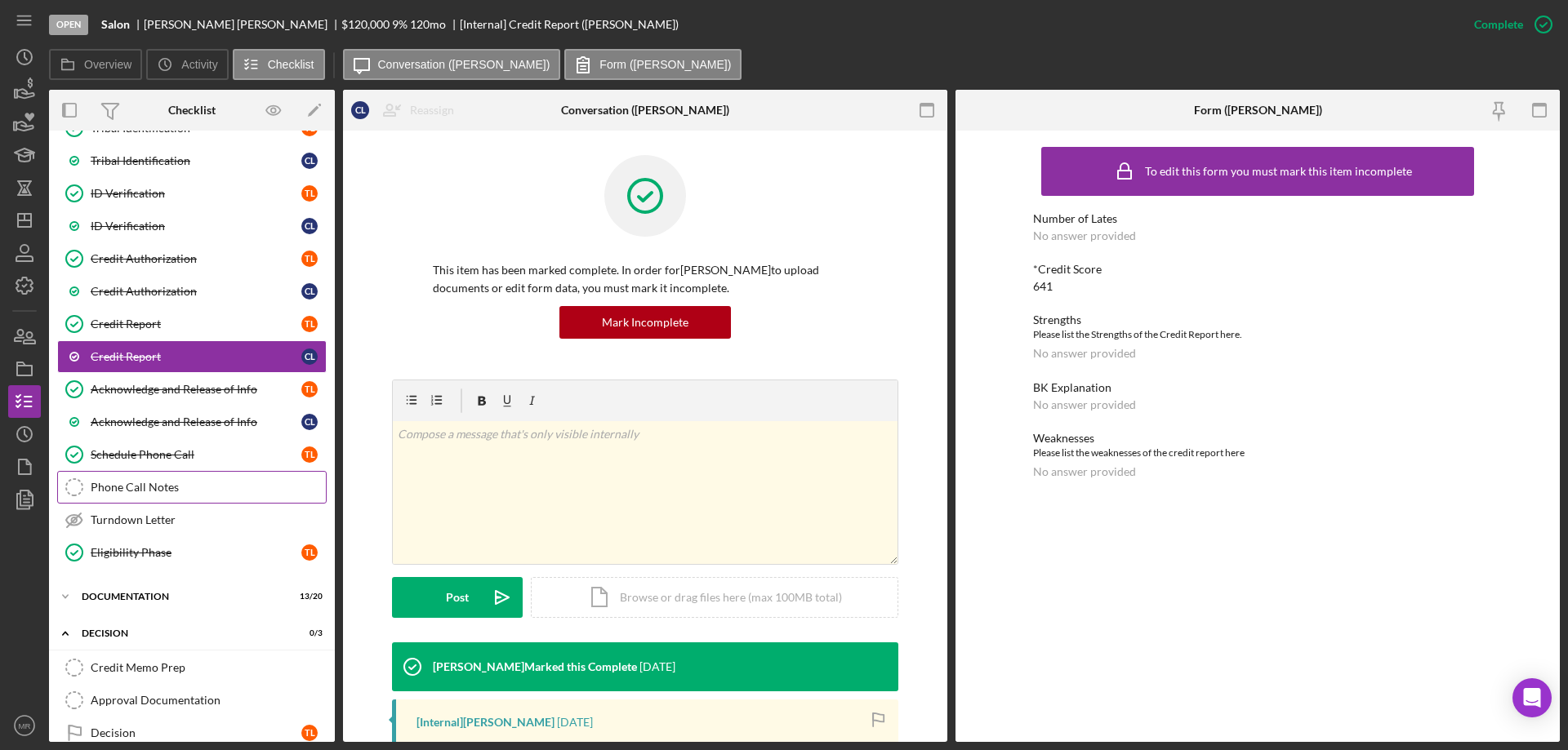
scroll to position [520, 0]
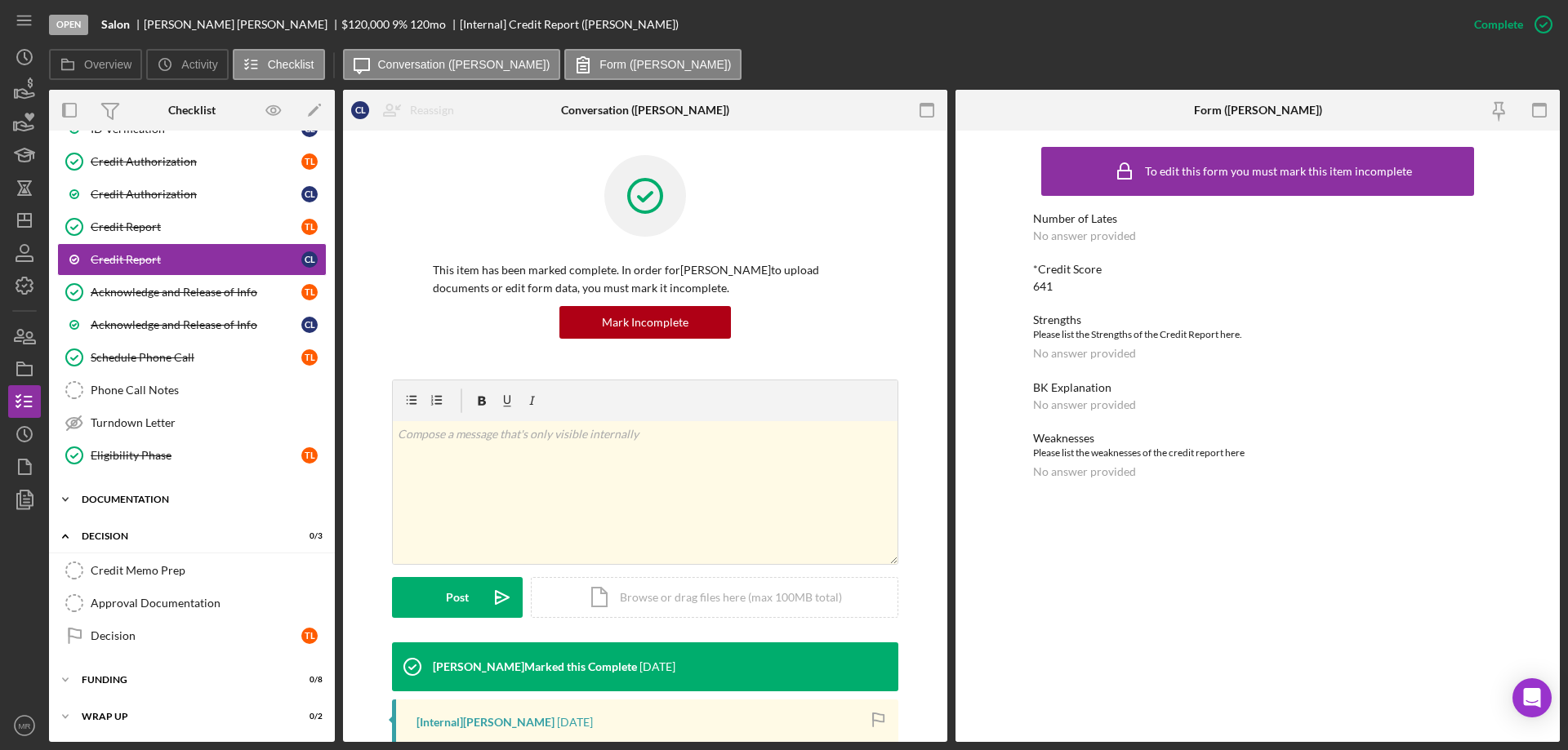
click at [123, 490] on div "Icon/Expander Documentation 13 / 20" at bounding box center [192, 499] width 286 height 33
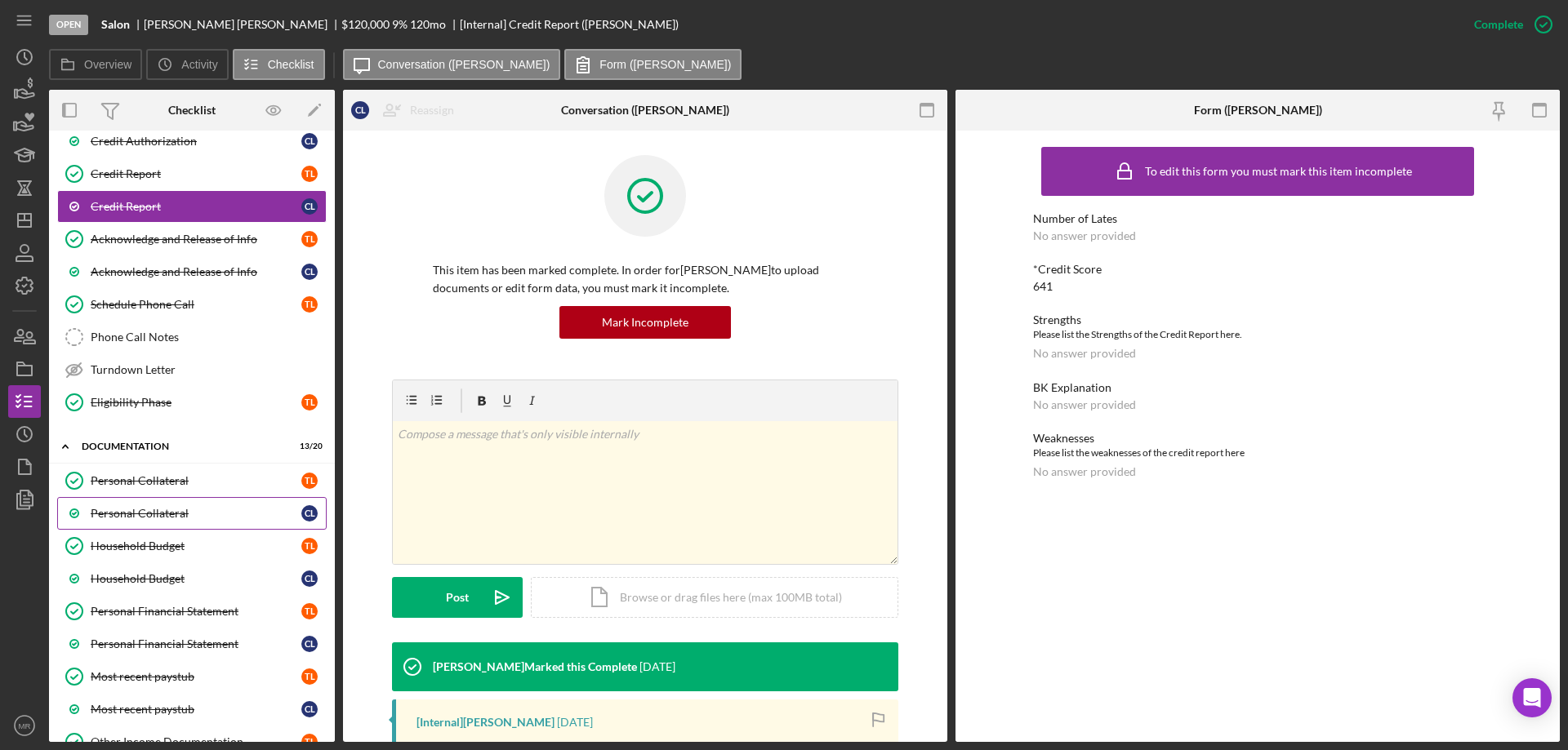
scroll to position [602, 0]
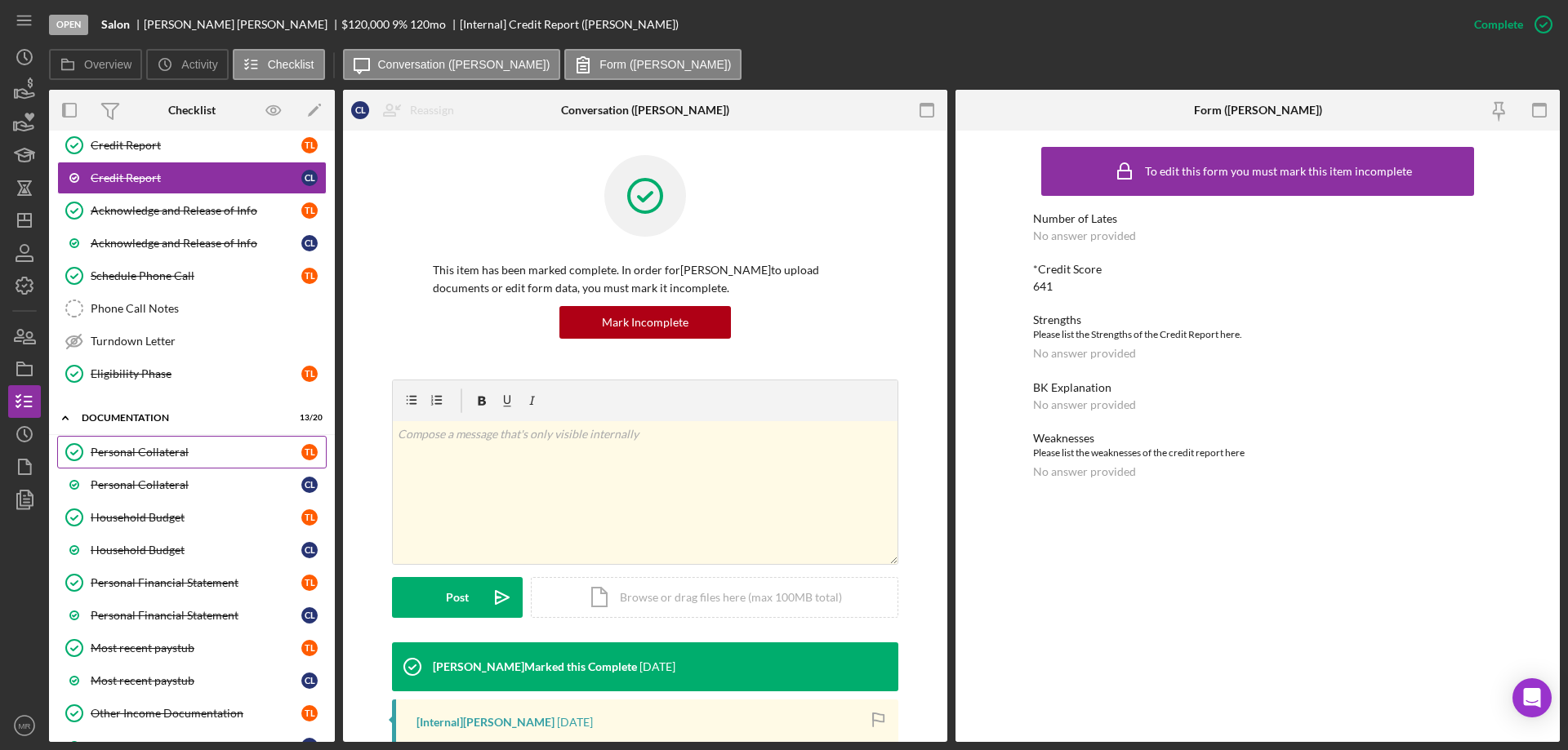
click at [135, 457] on div "Personal Collateral" at bounding box center [195, 452] width 211 height 13
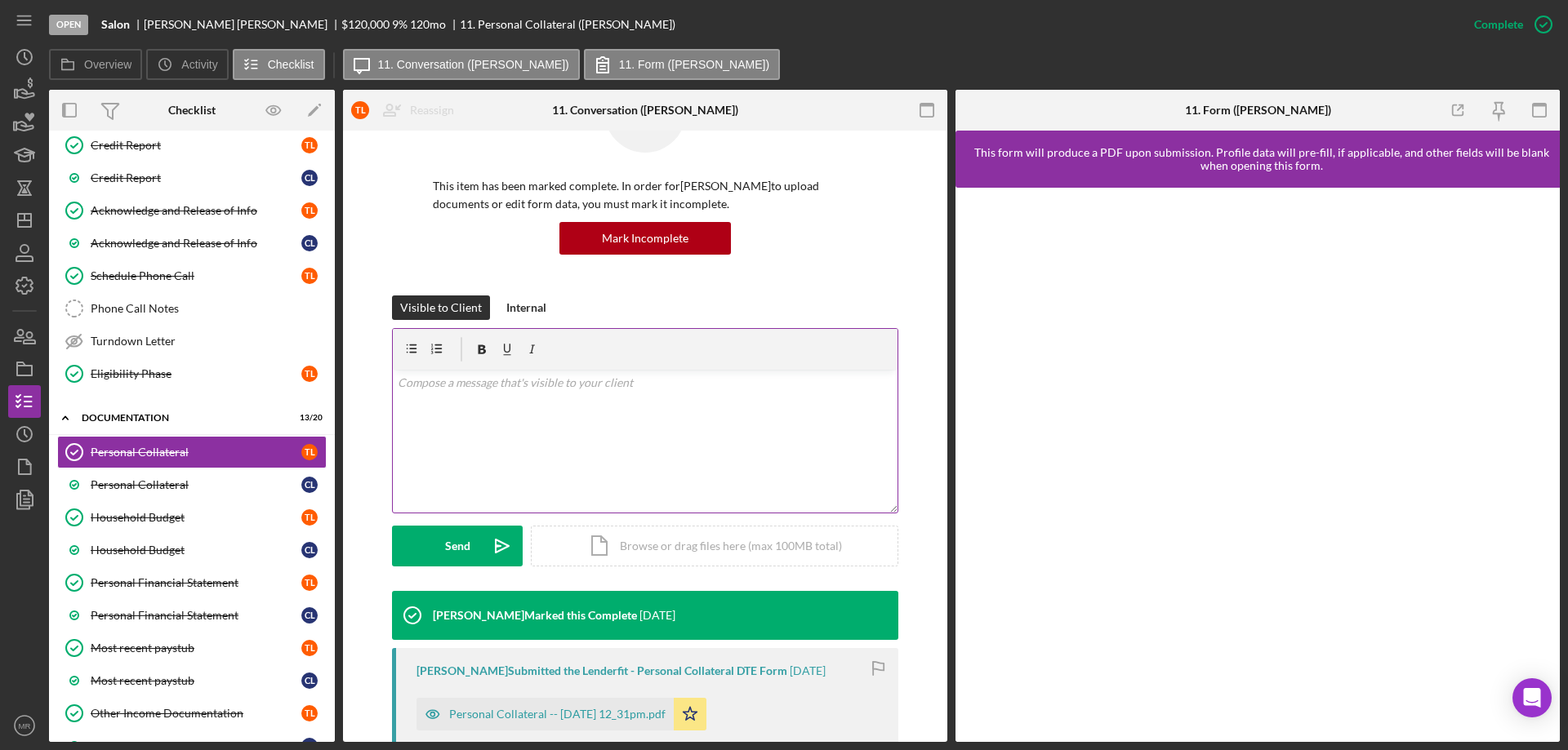
scroll to position [245, 0]
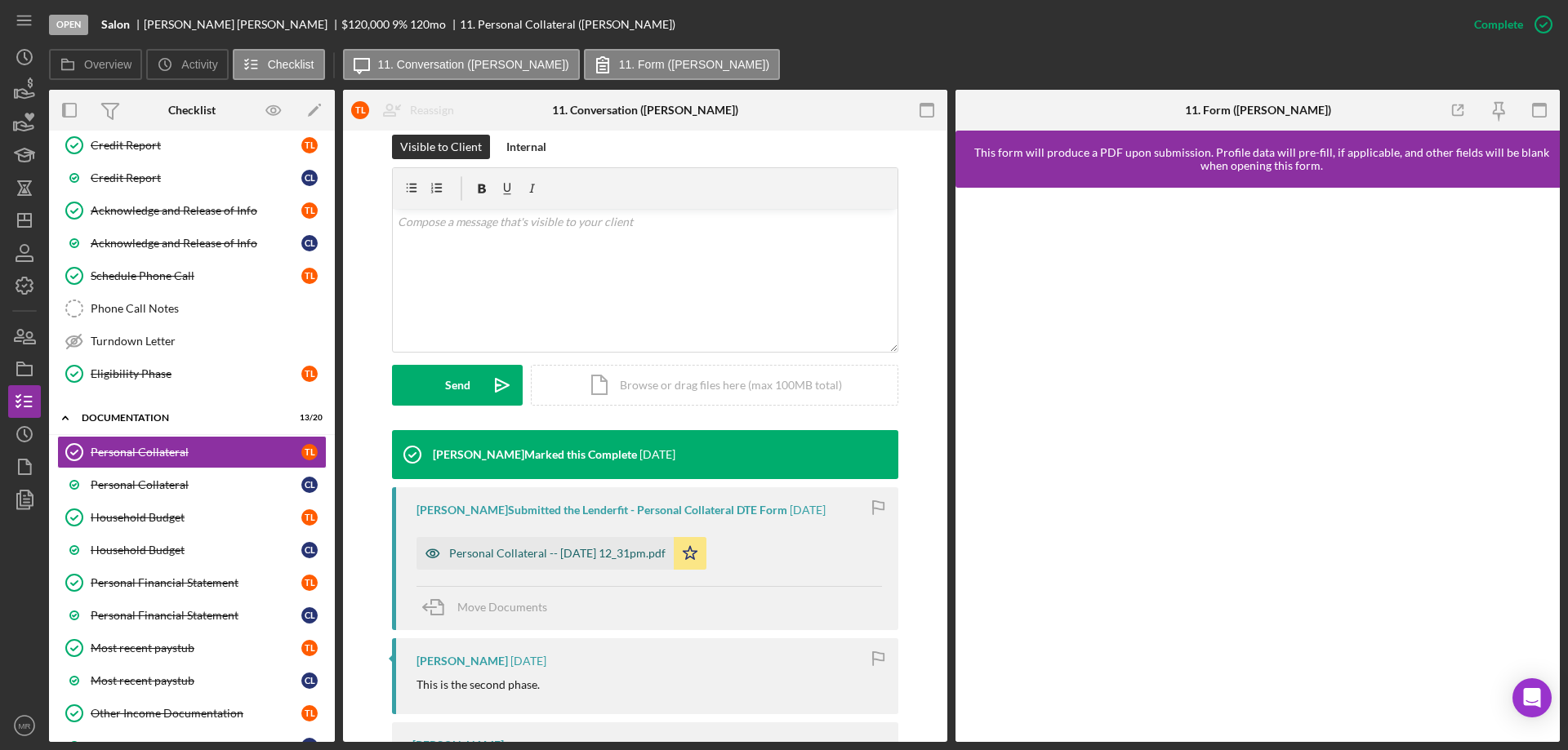
click at [515, 550] on div "Personal Collateral -- [DATE] 12_31pm.pdf" at bounding box center [557, 554] width 216 height 13
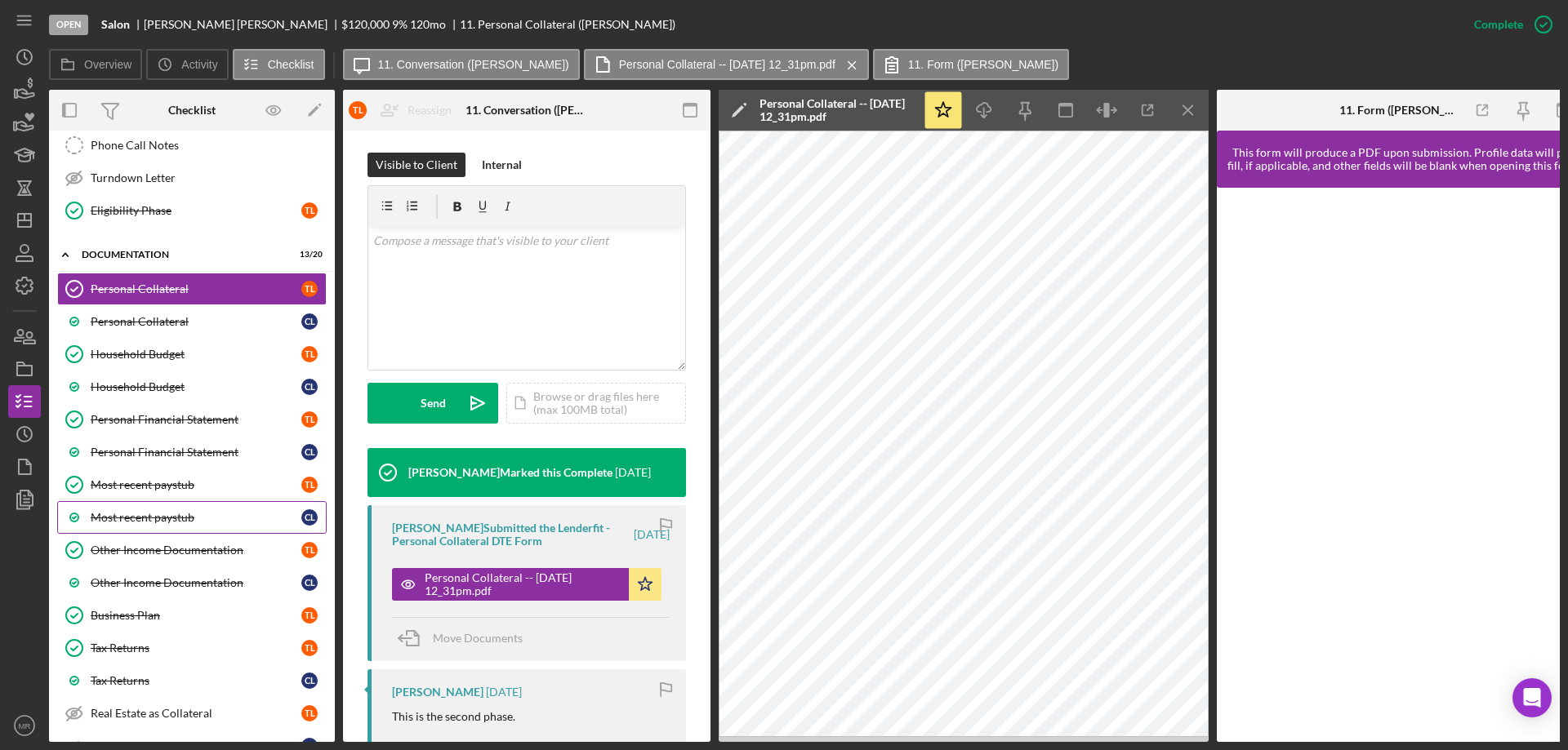
scroll to position [846, 0]
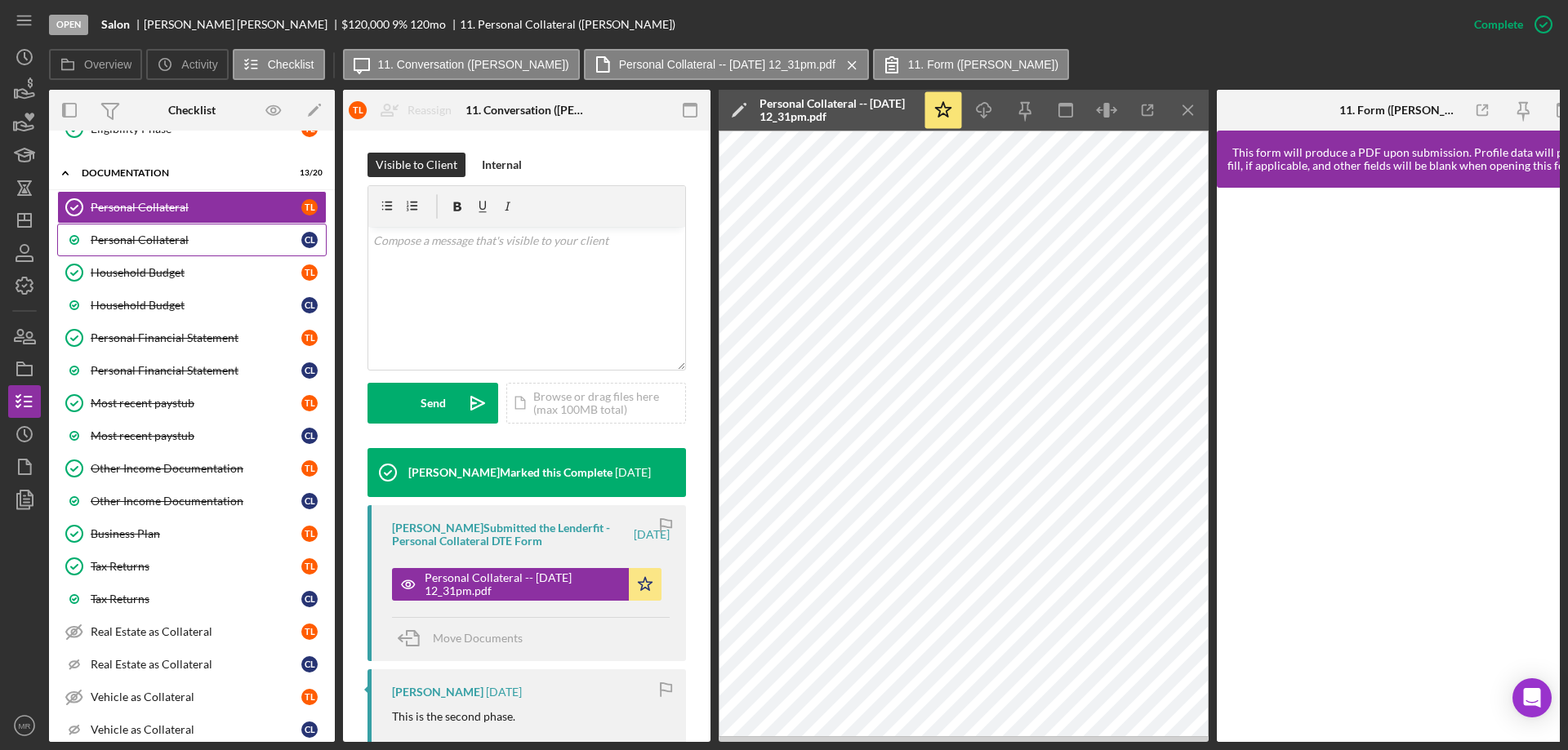
click at [152, 235] on div "Personal Collateral" at bounding box center [195, 240] width 211 height 13
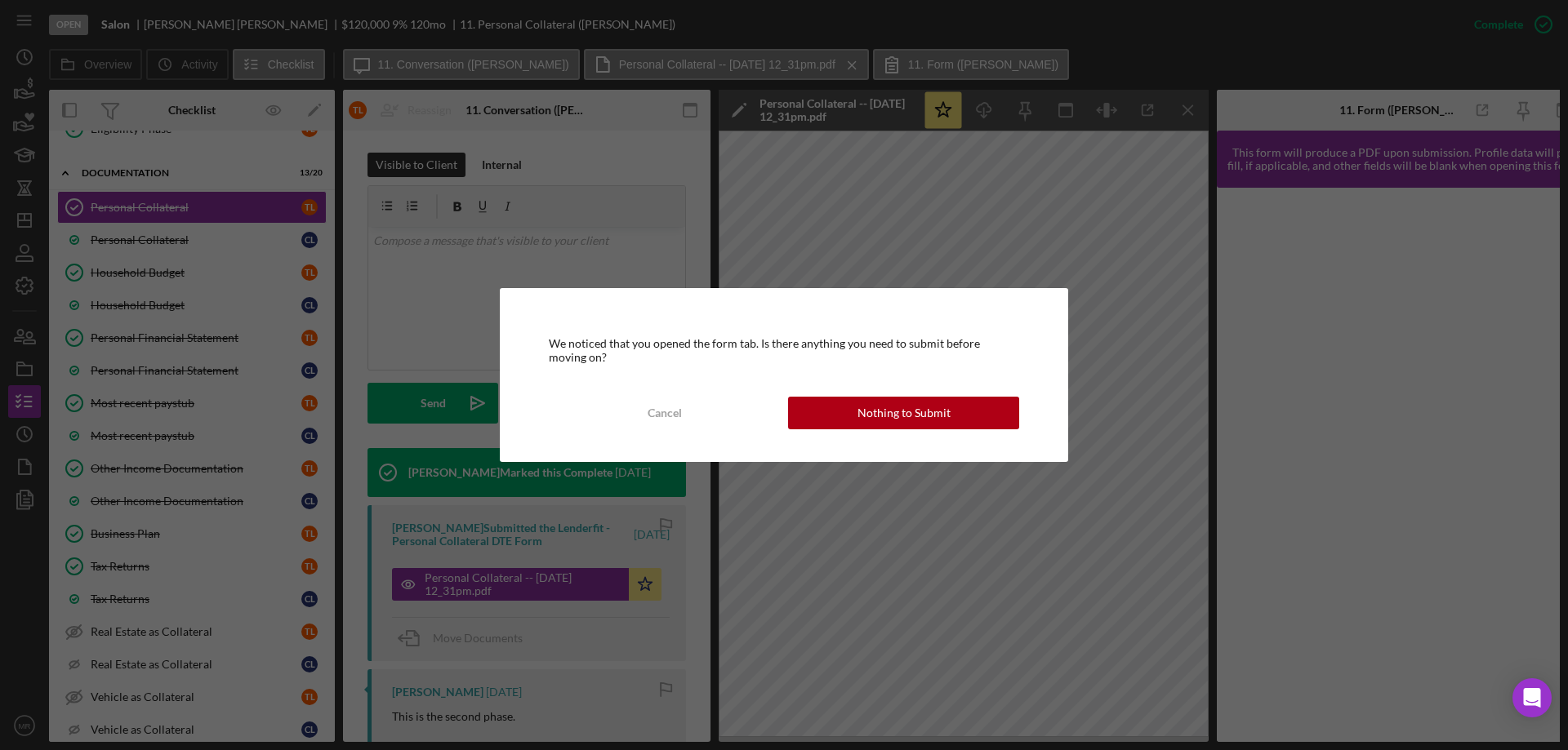
click at [160, 205] on div "We noticed that you opened the form tab. Is there anything you need to submit b…" at bounding box center [784, 375] width 1568 height 750
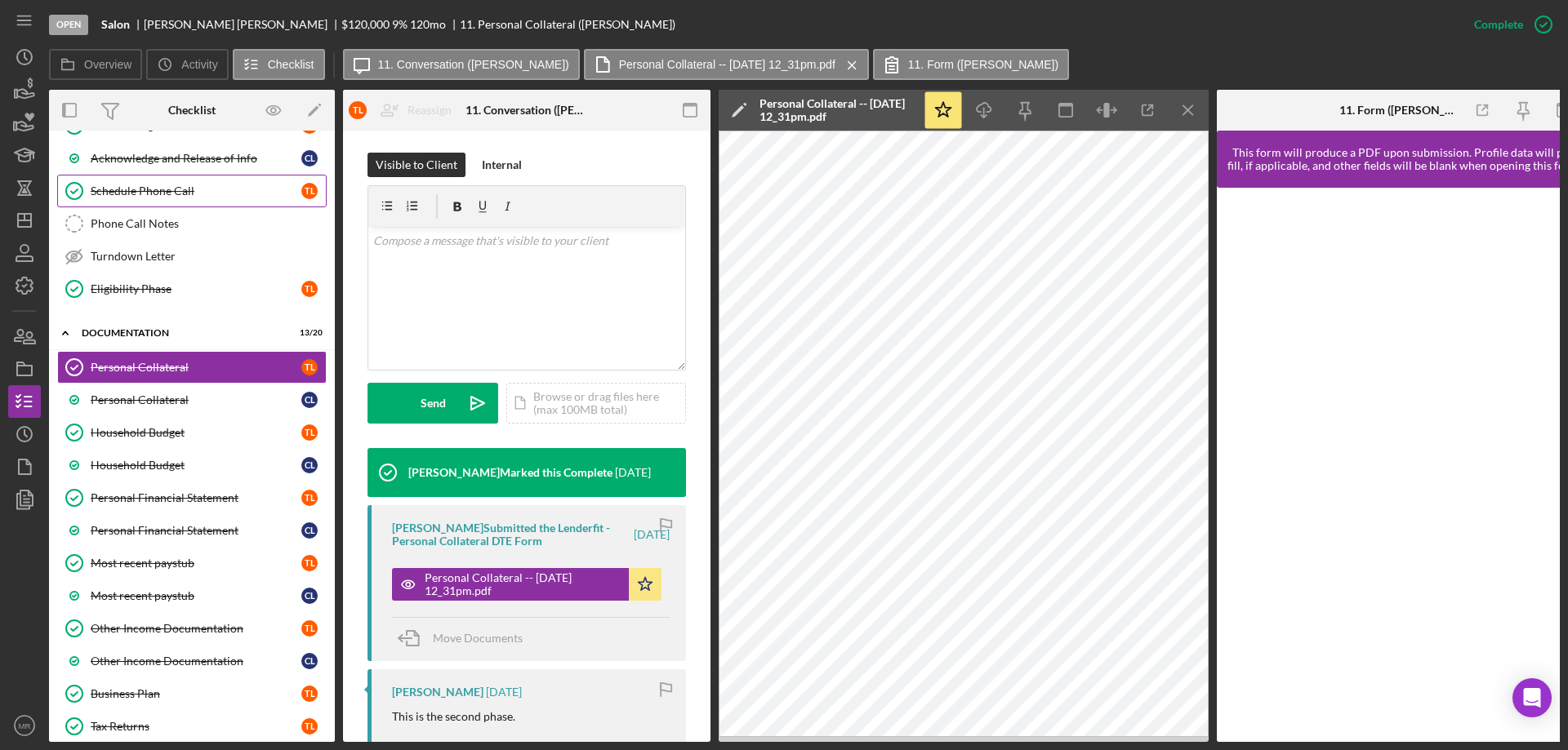
scroll to position [439, 0]
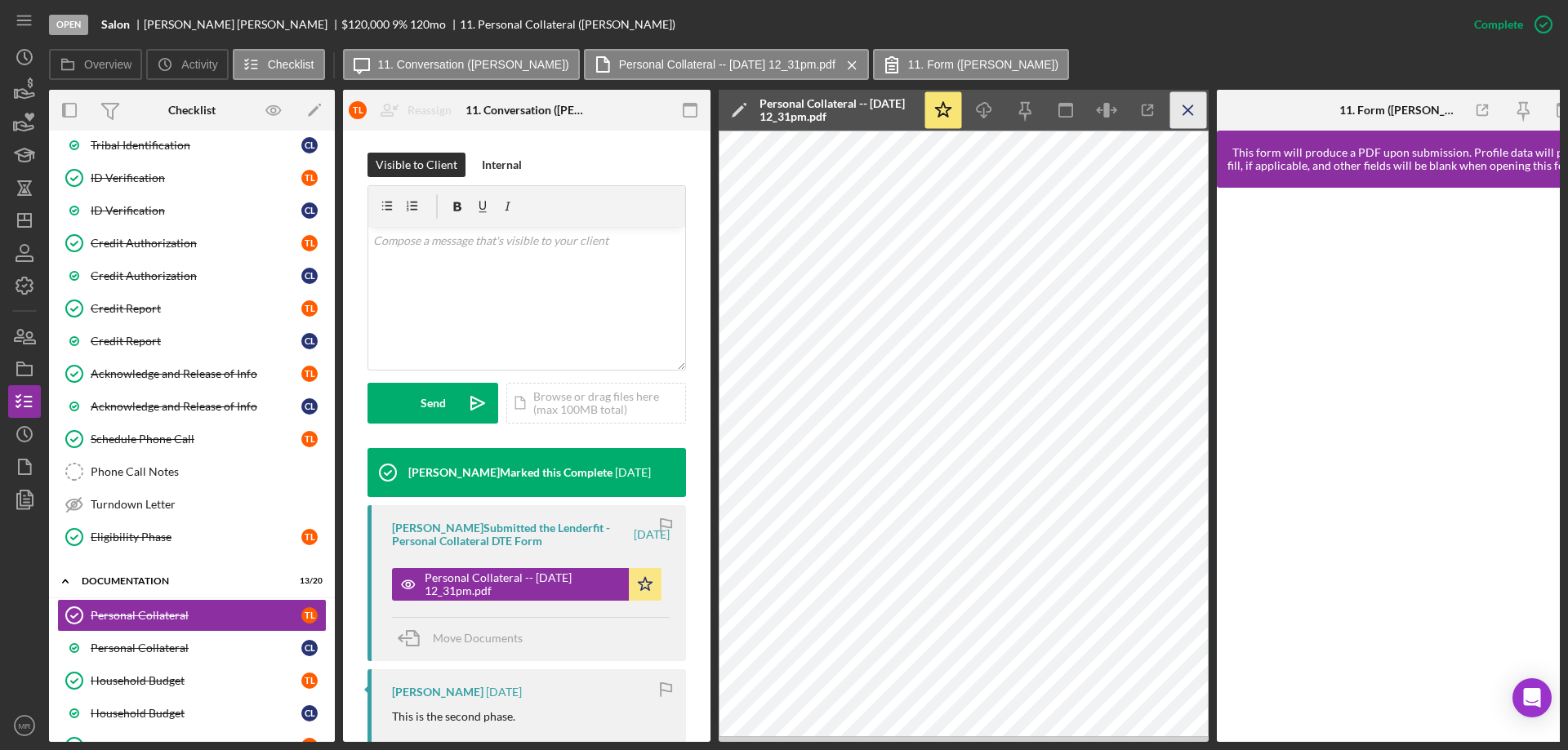
click at [1188, 112] on icon "Icon/Menu Close" at bounding box center [1189, 110] width 37 height 37
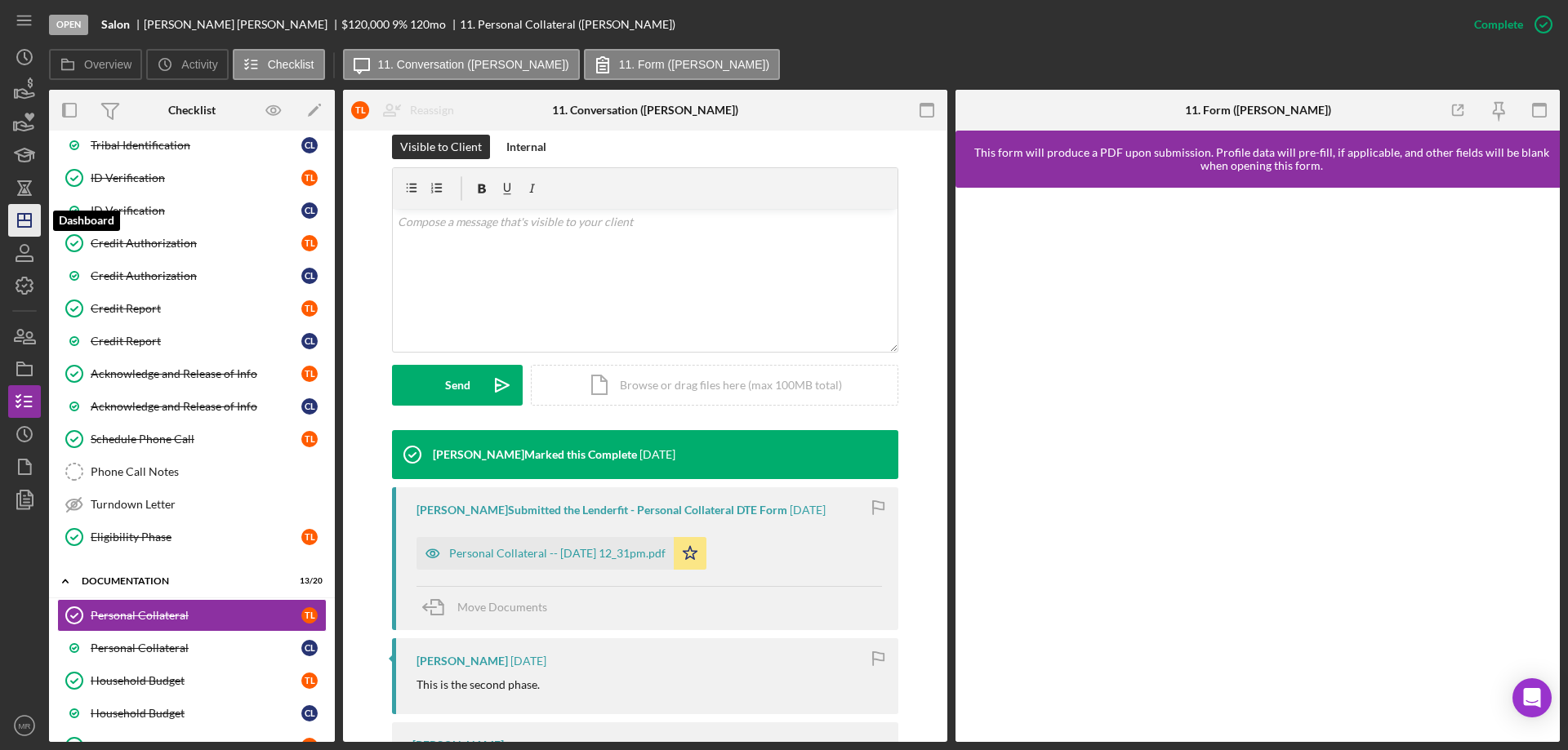
click at [22, 219] on icon "Icon/Dashboard" at bounding box center [24, 220] width 41 height 41
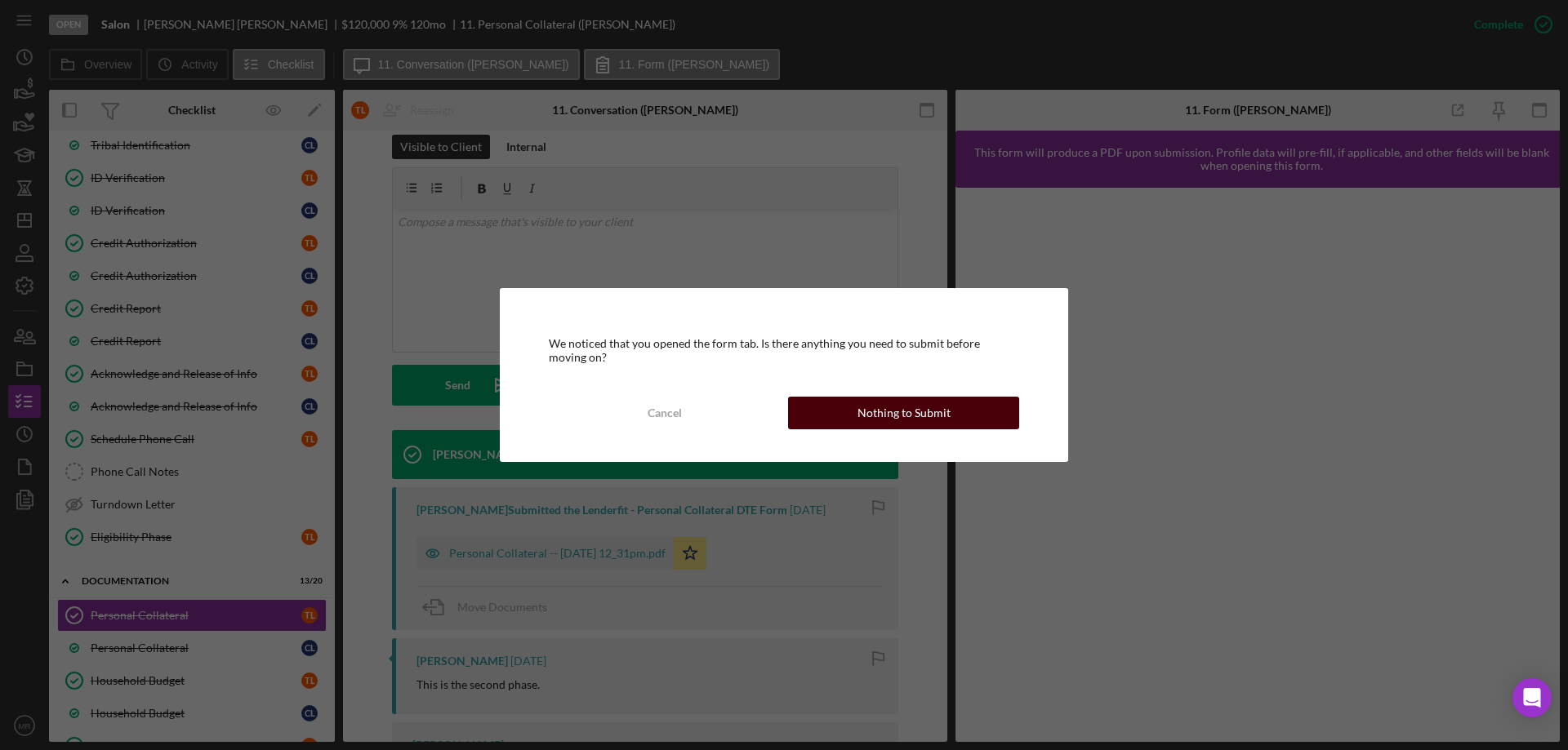
click at [907, 407] on div "Nothing to Submit" at bounding box center [904, 413] width 93 height 33
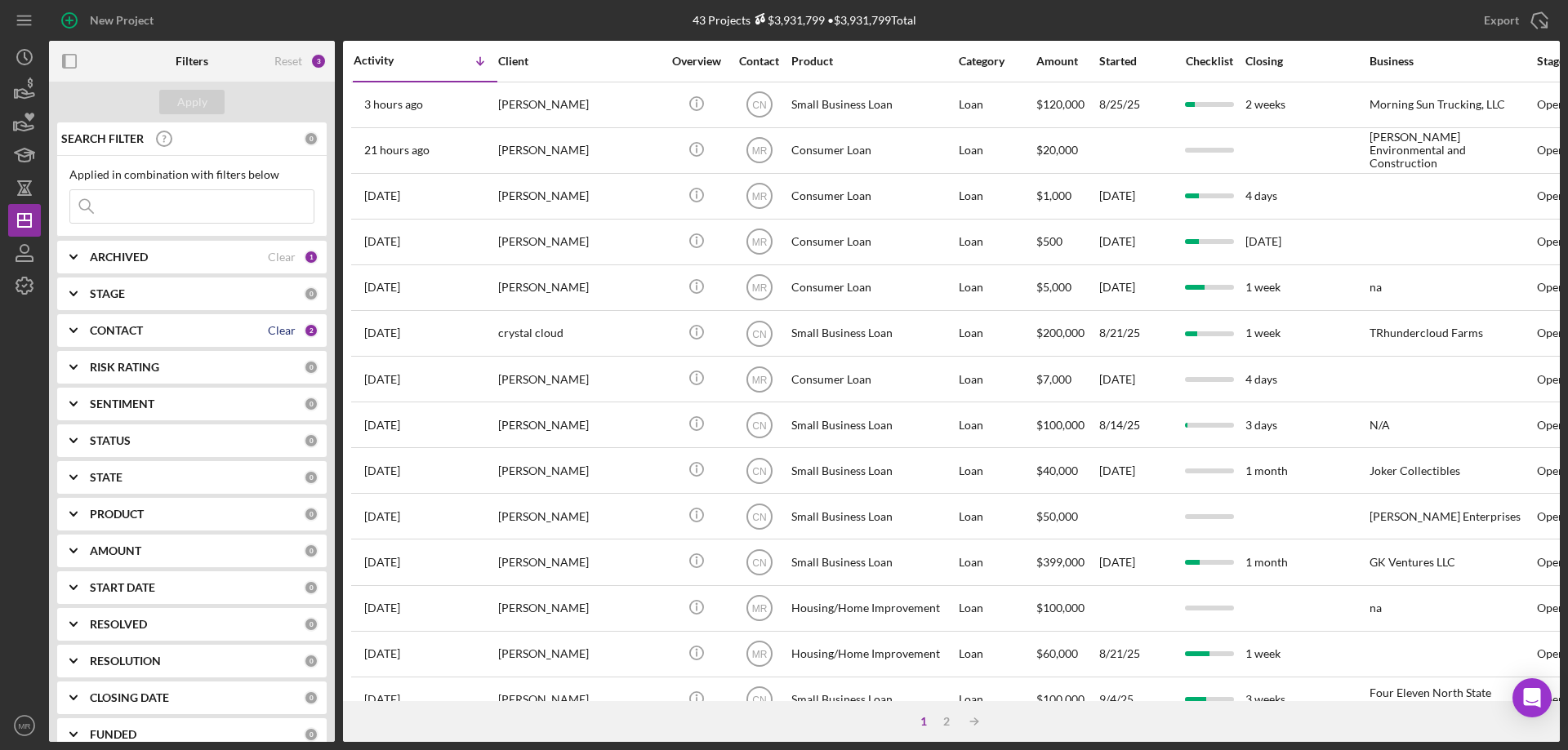
click at [268, 333] on div "Clear" at bounding box center [281, 331] width 27 height 13
click at [196, 96] on div "Apply" at bounding box center [193, 102] width 30 height 25
click at [143, 327] on div "CONTACT" at bounding box center [196, 331] width 214 height 13
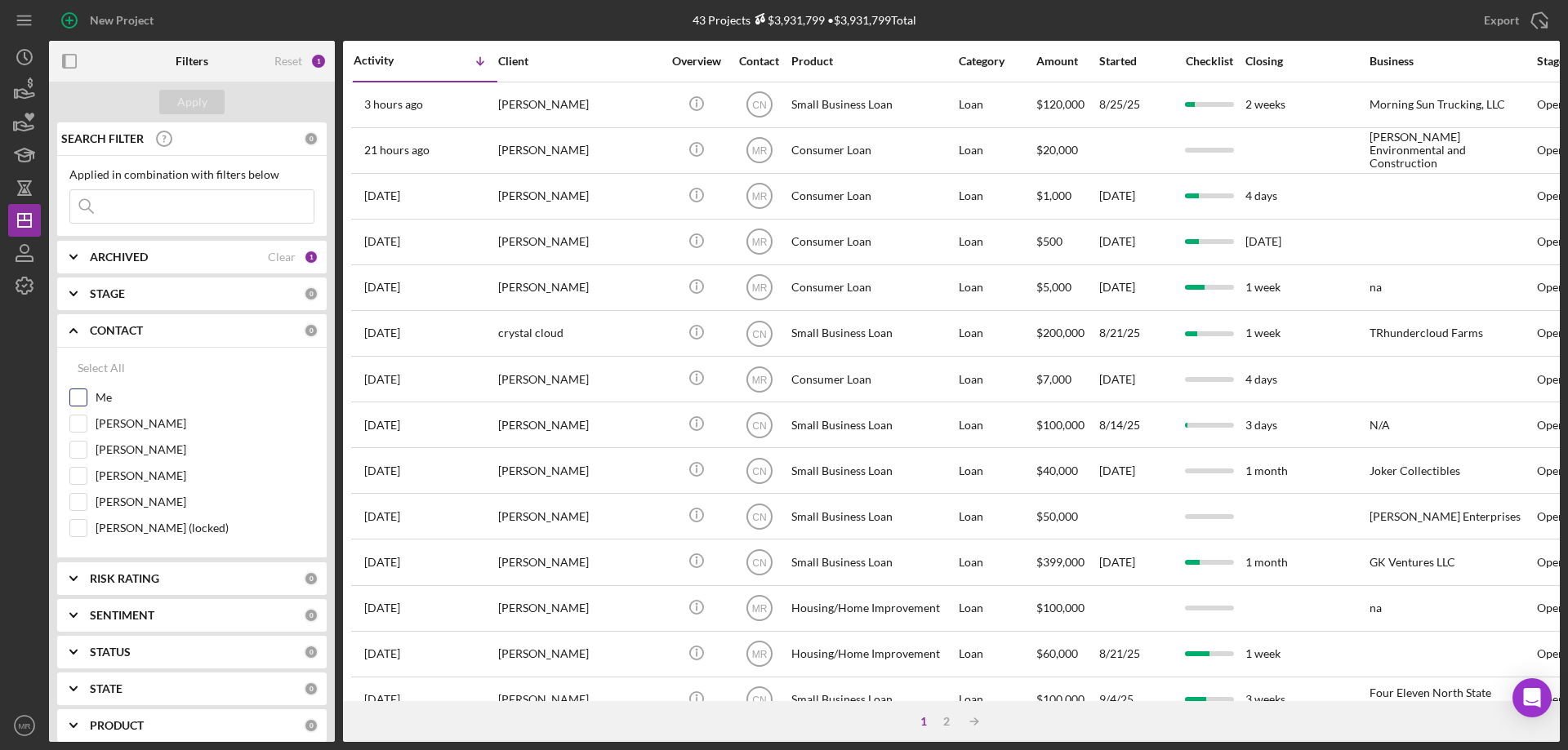
click at [79, 401] on input "Me" at bounding box center [77, 397] width 16 height 16
checkbox input "true"
click at [185, 106] on div "Apply" at bounding box center [193, 102] width 30 height 25
